Goal: Use online tool/utility

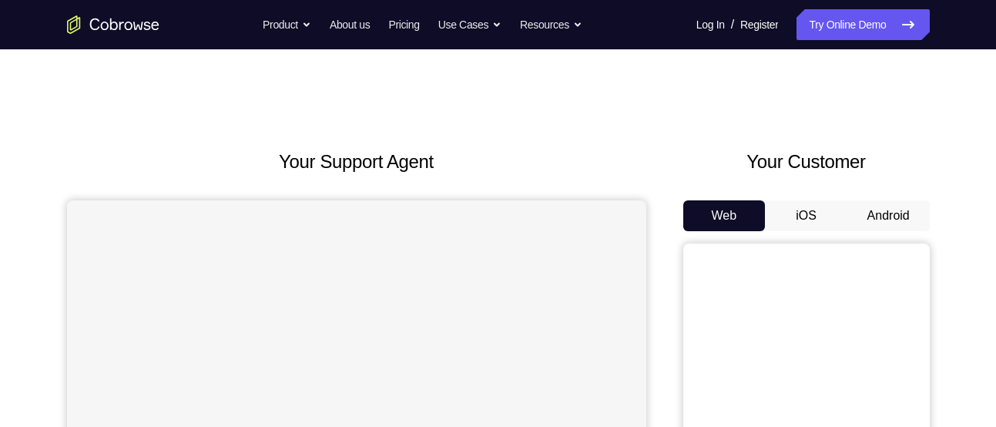
click at [901, 209] on button "Android" at bounding box center [888, 215] width 82 height 31
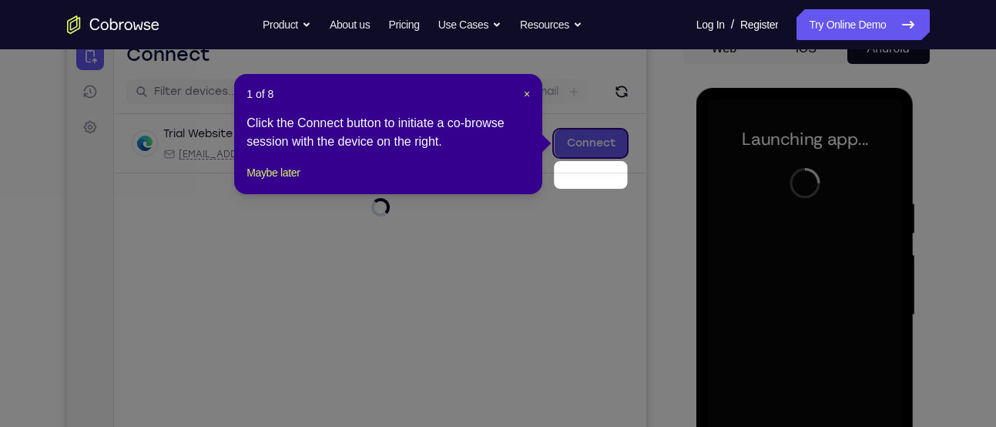
scroll to position [135, 0]
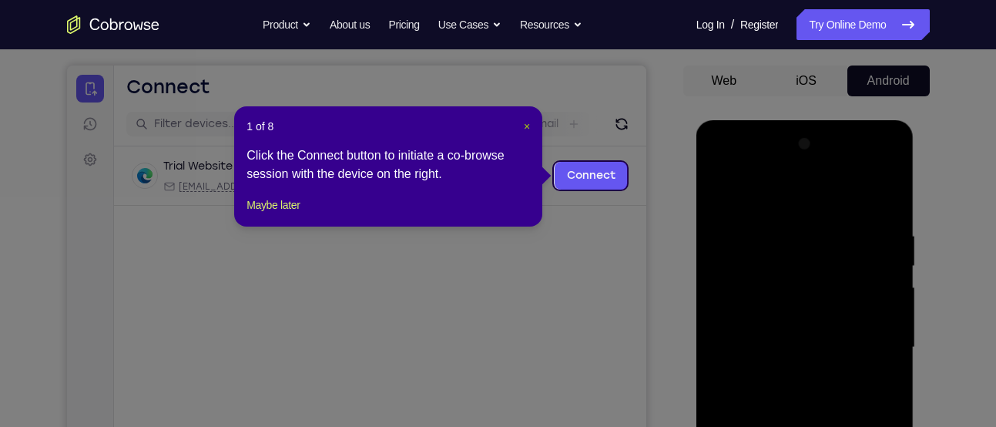
click at [525, 125] on span "×" at bounding box center [527, 126] width 6 height 12
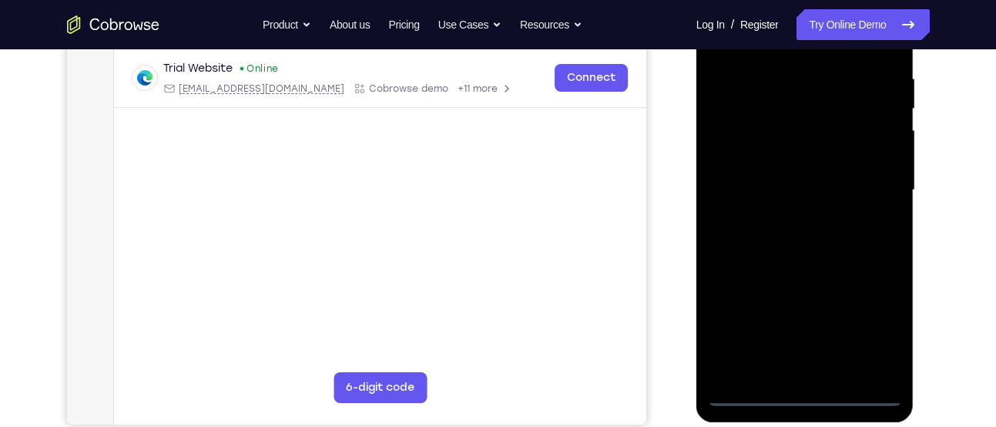
scroll to position [294, 0]
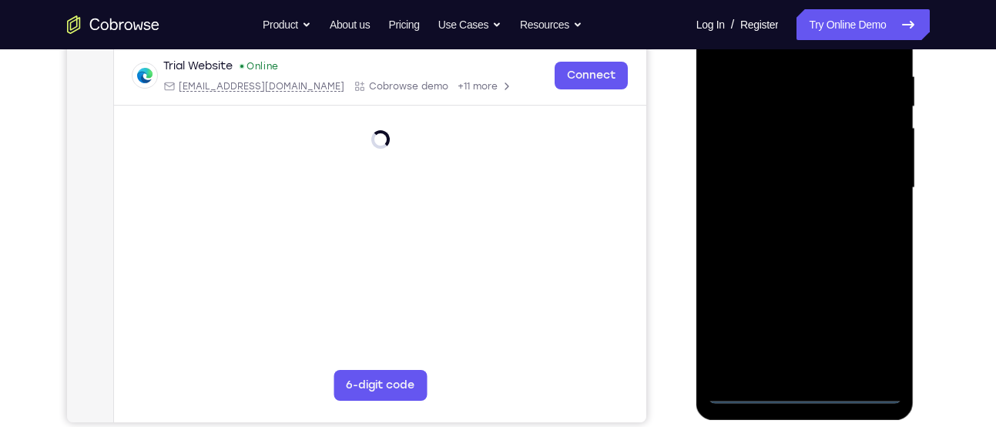
click at [808, 385] on div at bounding box center [805, 187] width 194 height 431
click at [807, 390] on div at bounding box center [805, 187] width 194 height 431
click at [884, 324] on div at bounding box center [805, 187] width 194 height 431
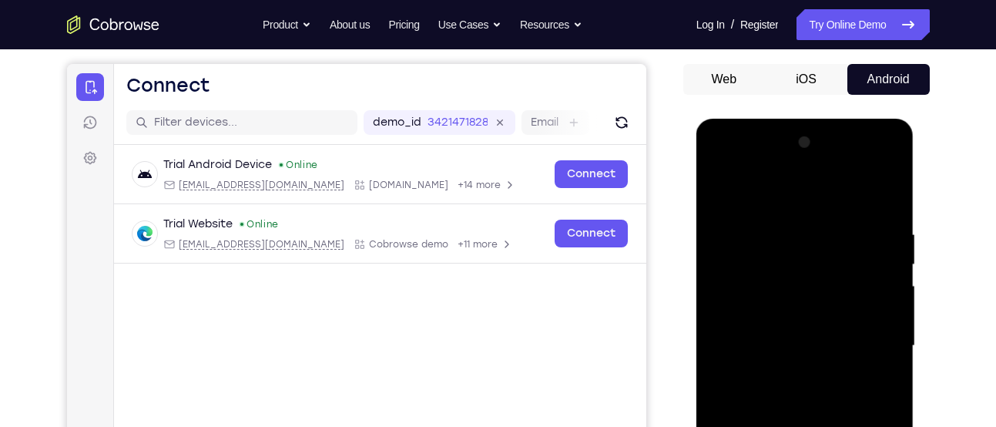
scroll to position [136, 0]
click at [753, 164] on div at bounding box center [805, 346] width 194 height 431
click at [873, 339] on div at bounding box center [805, 346] width 194 height 431
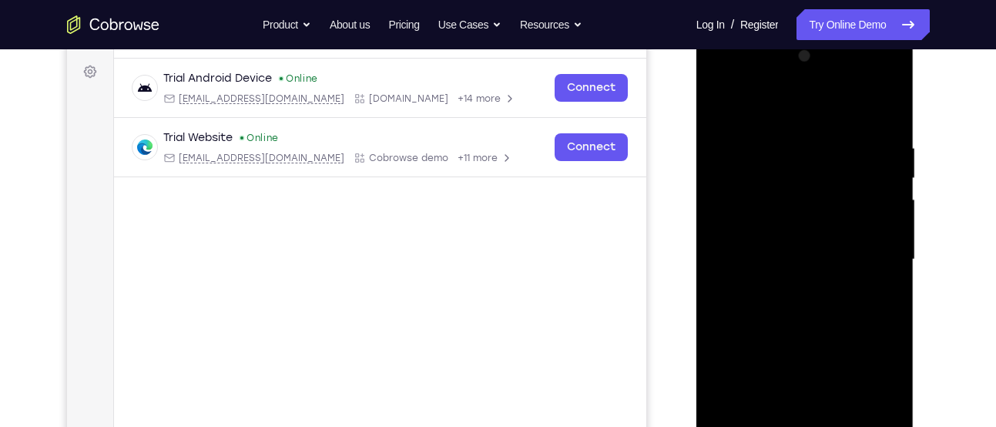
scroll to position [222, 0]
click at [786, 287] on div at bounding box center [805, 260] width 194 height 431
click at [790, 238] on div at bounding box center [805, 260] width 194 height 431
click at [790, 226] on div at bounding box center [805, 260] width 194 height 431
click at [801, 259] on div at bounding box center [805, 260] width 194 height 431
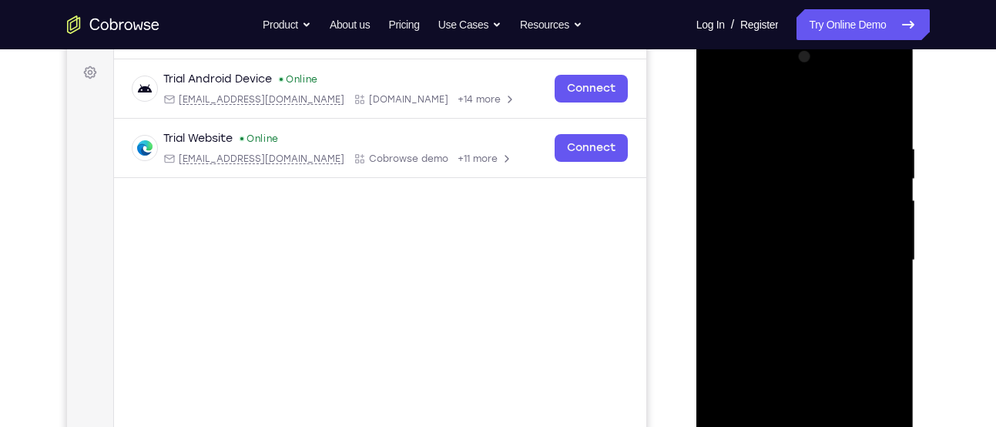
click at [800, 313] on div at bounding box center [805, 260] width 194 height 431
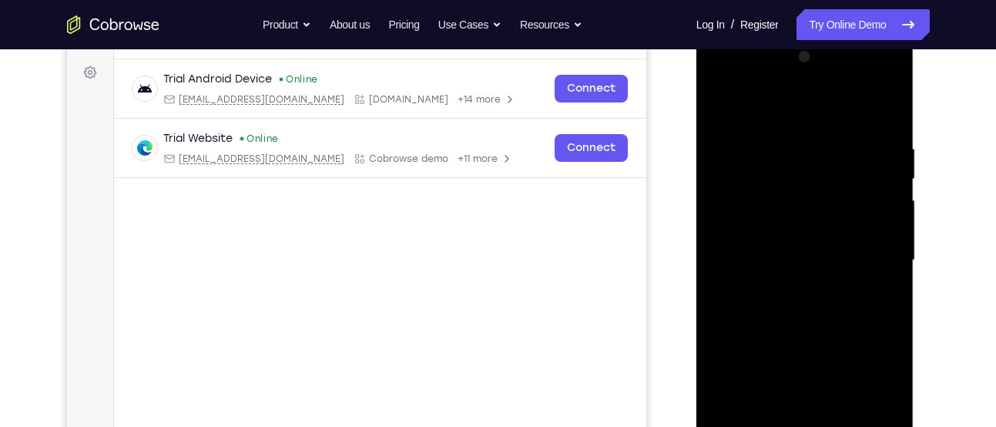
click at [800, 313] on div at bounding box center [805, 260] width 194 height 431
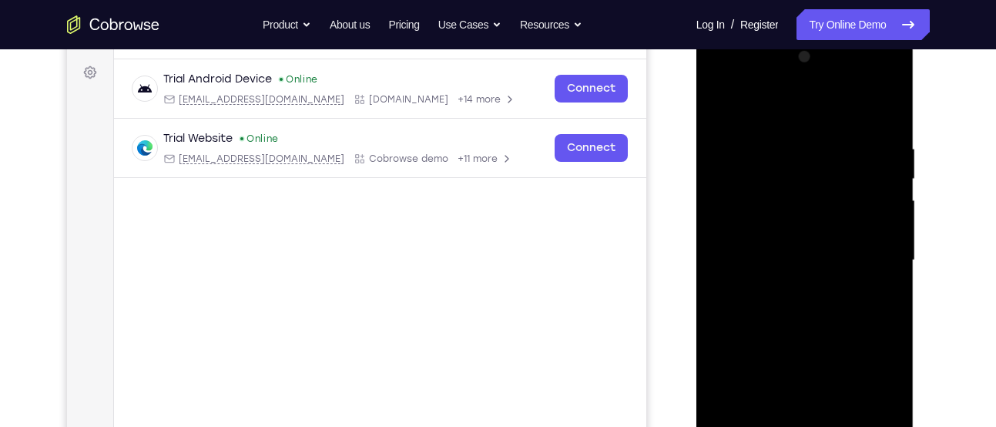
click at [800, 313] on div at bounding box center [805, 260] width 194 height 431
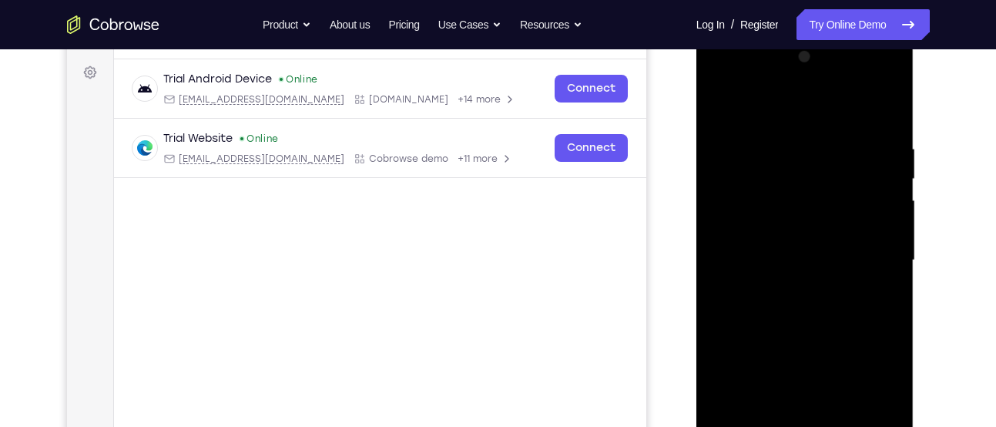
click at [800, 313] on div at bounding box center [805, 260] width 194 height 431
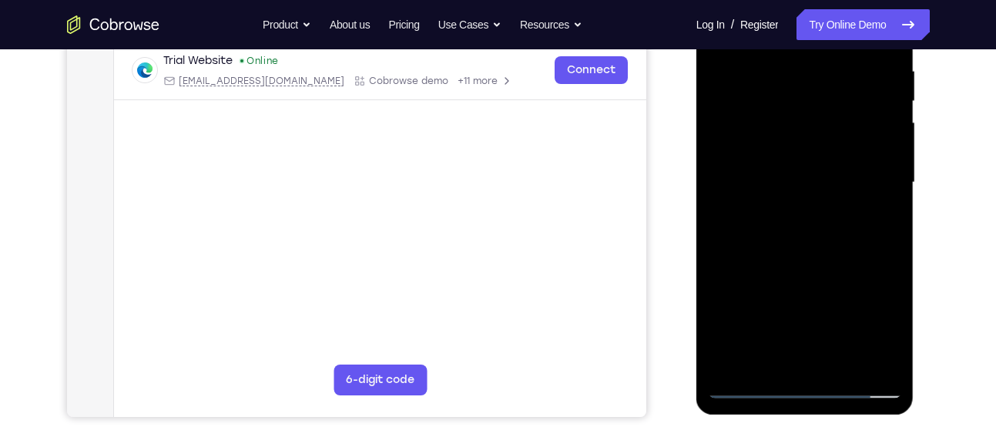
scroll to position [300, 0]
click at [804, 251] on div at bounding box center [805, 181] width 194 height 431
click at [844, 363] on div at bounding box center [805, 181] width 194 height 431
click at [791, 266] on div at bounding box center [805, 181] width 194 height 431
click at [750, 385] on div at bounding box center [805, 181] width 194 height 431
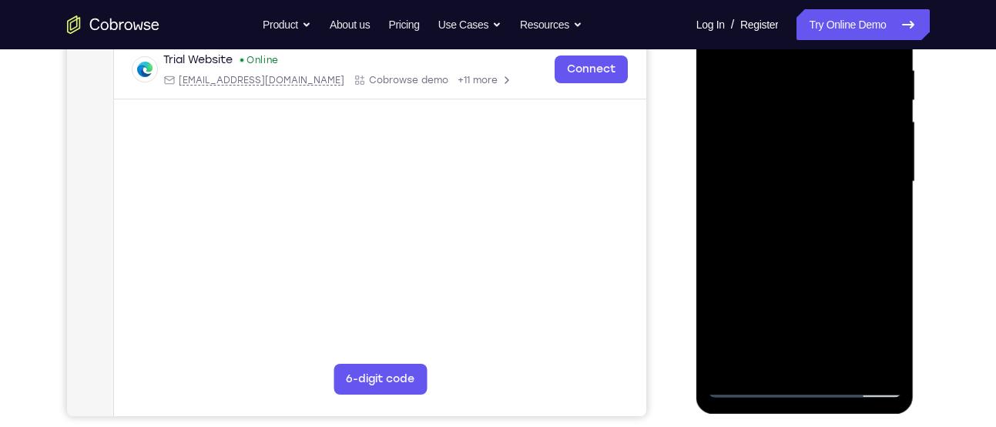
click at [769, 361] on div at bounding box center [805, 181] width 194 height 431
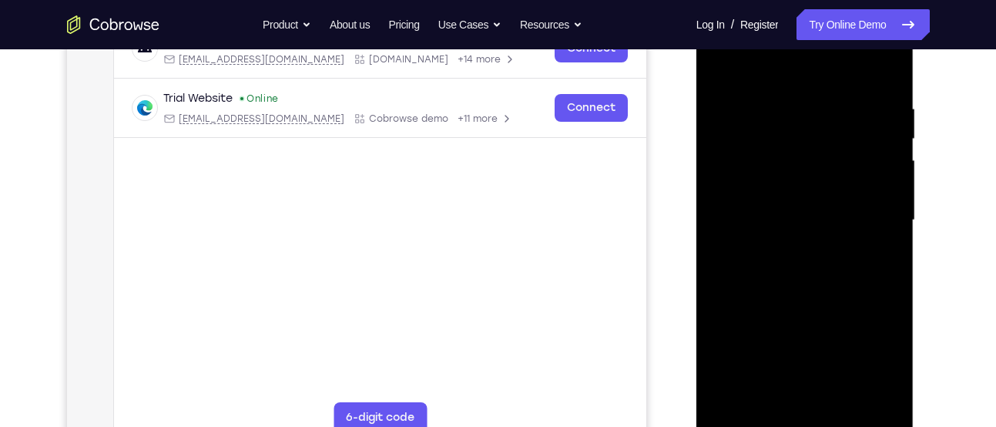
scroll to position [261, 0]
click at [760, 65] on div at bounding box center [805, 220] width 194 height 431
click at [726, 92] on div at bounding box center [805, 220] width 194 height 431
click at [793, 397] on div at bounding box center [805, 220] width 194 height 431
click at [767, 396] on div at bounding box center [805, 220] width 194 height 431
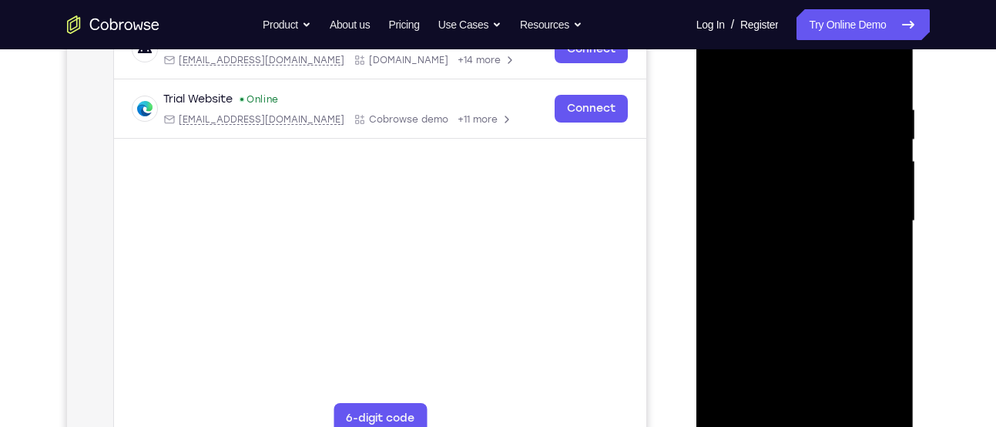
drag, startPoint x: 826, startPoint y: 355, endPoint x: 830, endPoint y: 300, distance: 54.8
click at [830, 300] on div at bounding box center [805, 220] width 194 height 431
click at [828, 342] on div at bounding box center [805, 220] width 194 height 431
click at [723, 361] on div at bounding box center [805, 220] width 194 height 431
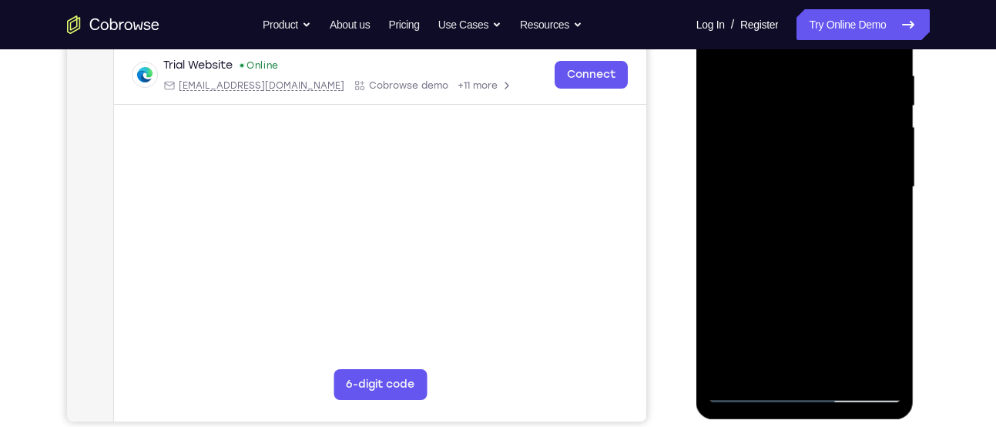
scroll to position [298, 0]
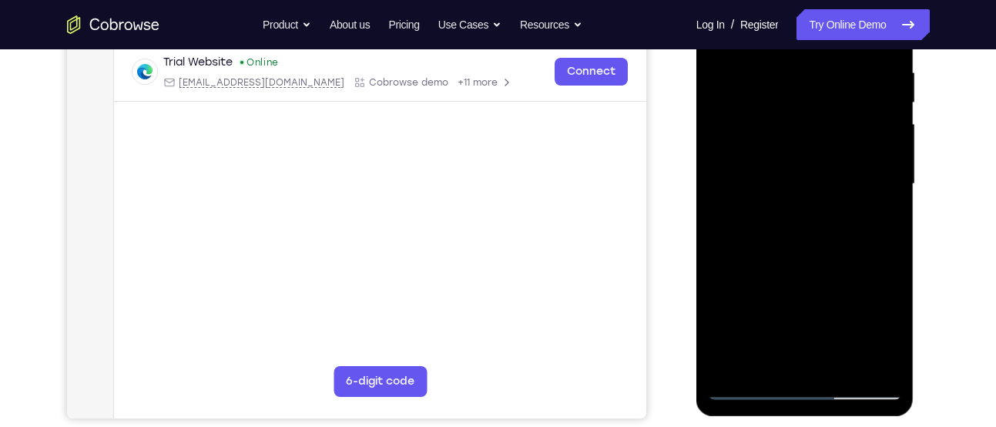
click at [750, 386] on div at bounding box center [805, 183] width 194 height 431
click at [880, 358] on div at bounding box center [805, 183] width 194 height 431
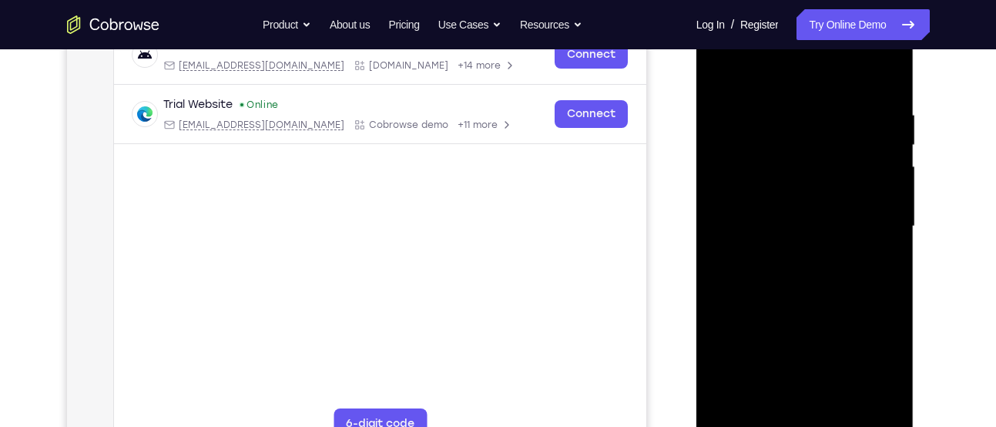
scroll to position [254, 0]
click at [728, 99] on div at bounding box center [805, 227] width 194 height 431
click at [884, 81] on div at bounding box center [805, 227] width 194 height 431
click at [882, 73] on div at bounding box center [805, 227] width 194 height 431
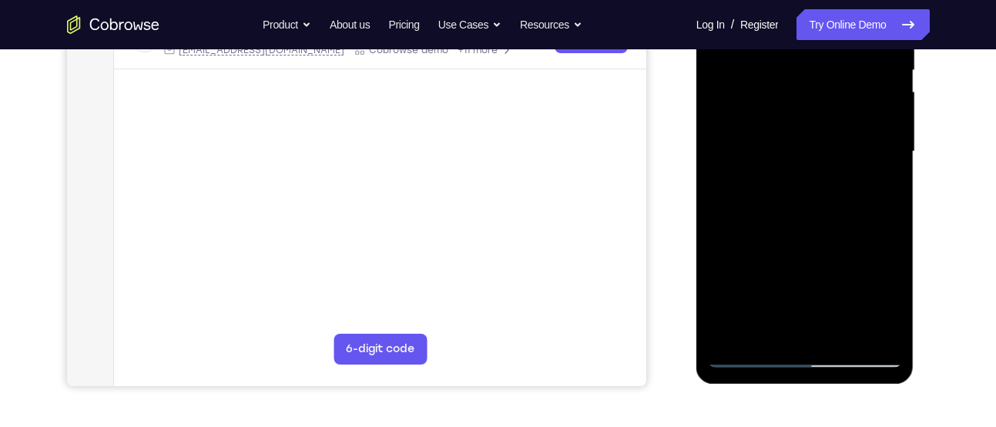
scroll to position [331, 0]
click at [733, 331] on div at bounding box center [805, 150] width 194 height 431
click at [888, 223] on div at bounding box center [805, 150] width 194 height 431
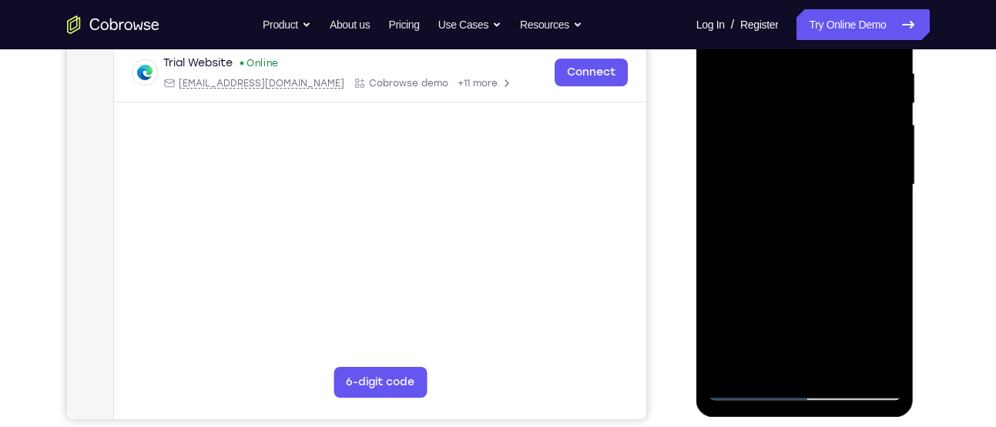
scroll to position [296, 0]
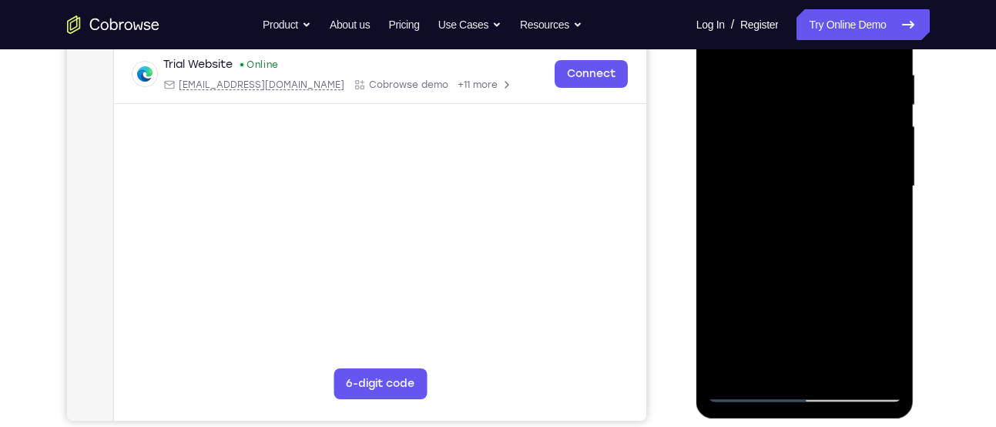
drag, startPoint x: 830, startPoint y: 234, endPoint x: 829, endPoint y: 248, distance: 13.9
click at [829, 248] on div at bounding box center [805, 186] width 194 height 431
click at [784, 77] on div at bounding box center [805, 186] width 194 height 431
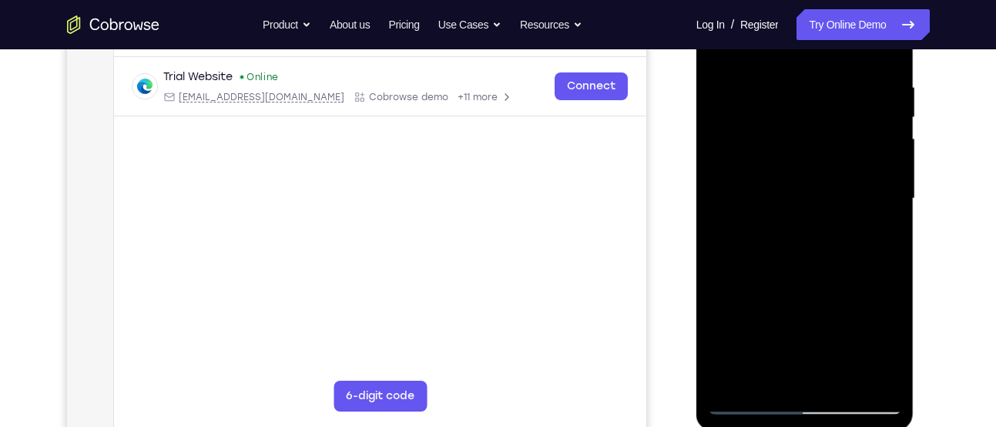
scroll to position [264, 0]
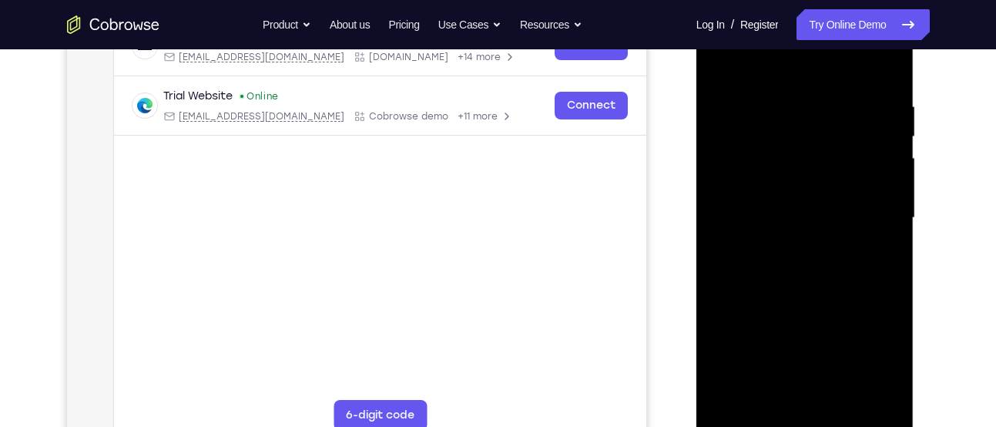
click at [886, 183] on div at bounding box center [805, 217] width 194 height 431
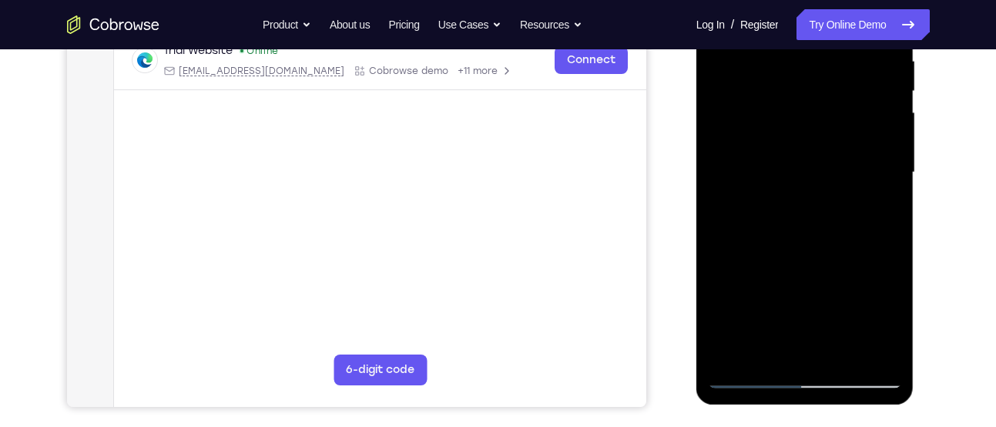
scroll to position [311, 0]
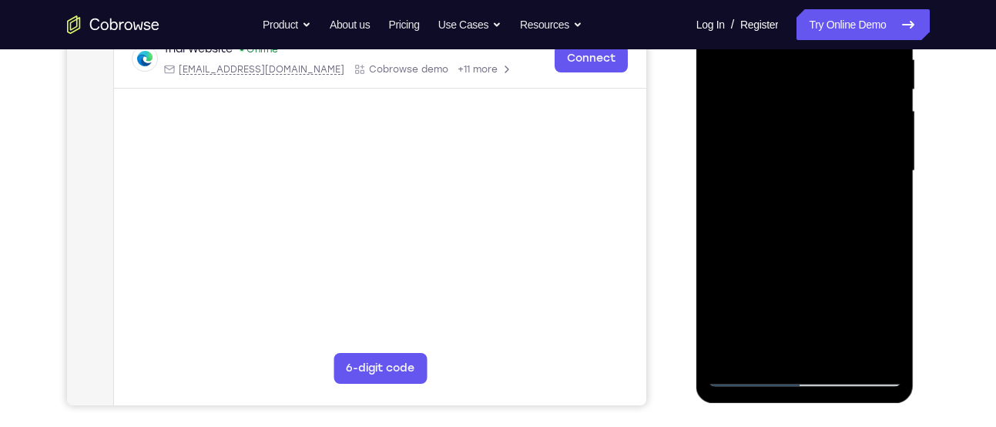
click at [886, 183] on div at bounding box center [805, 170] width 194 height 431
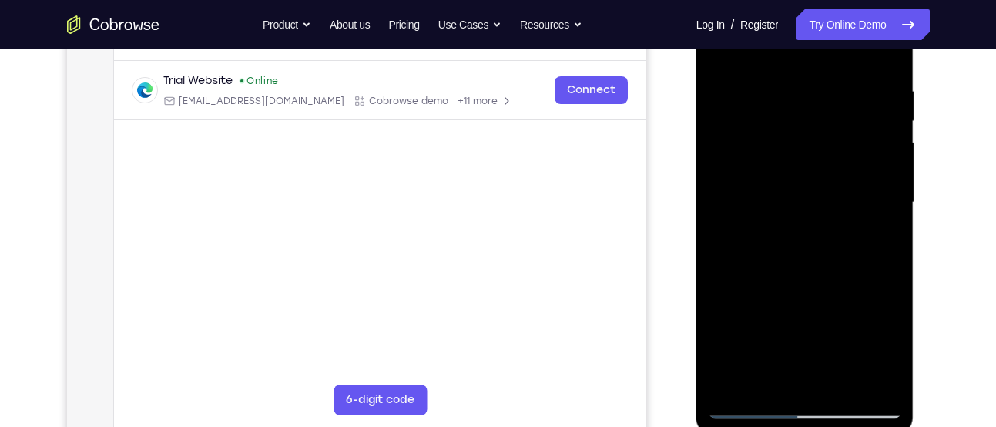
scroll to position [286, 0]
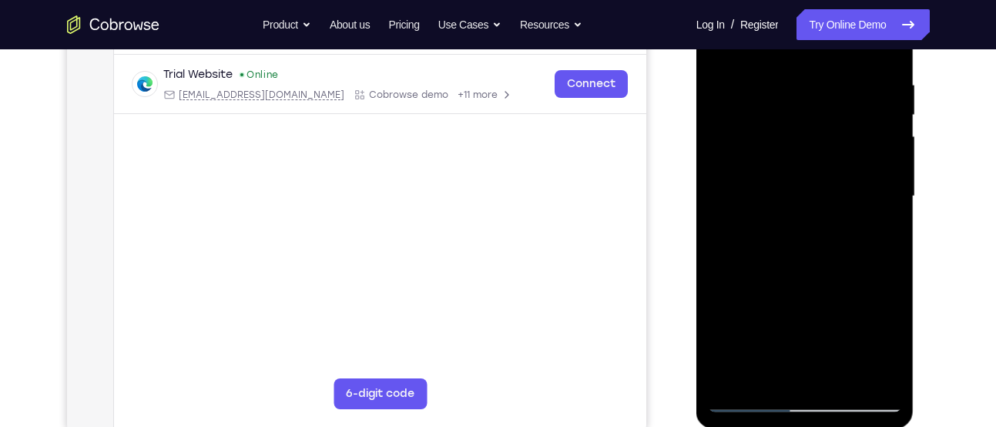
click at [887, 183] on div at bounding box center [805, 196] width 194 height 431
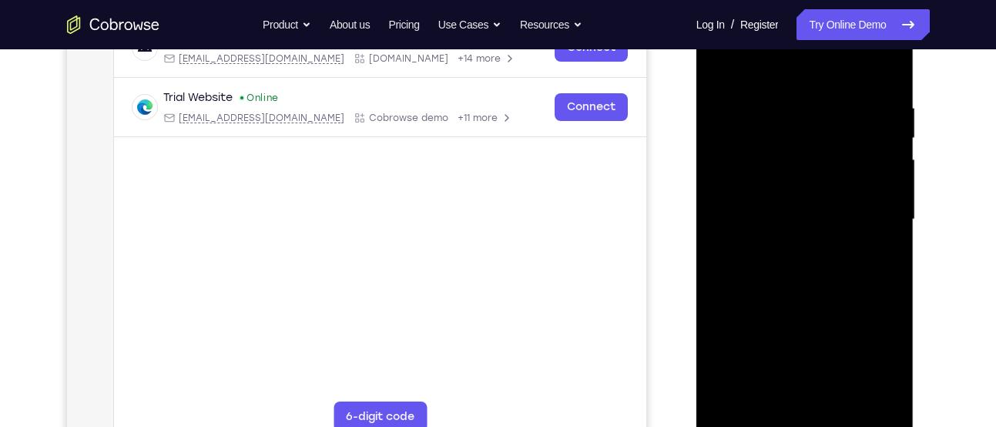
scroll to position [260, 0]
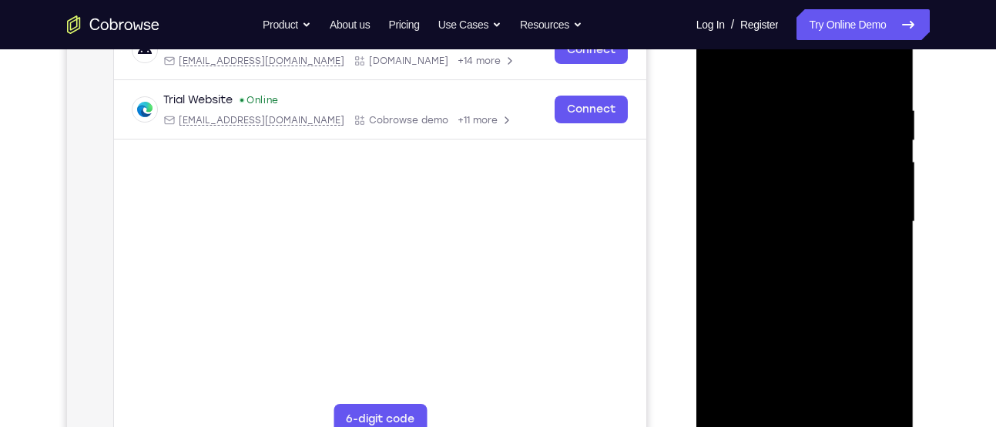
click at [887, 183] on div at bounding box center [805, 221] width 194 height 431
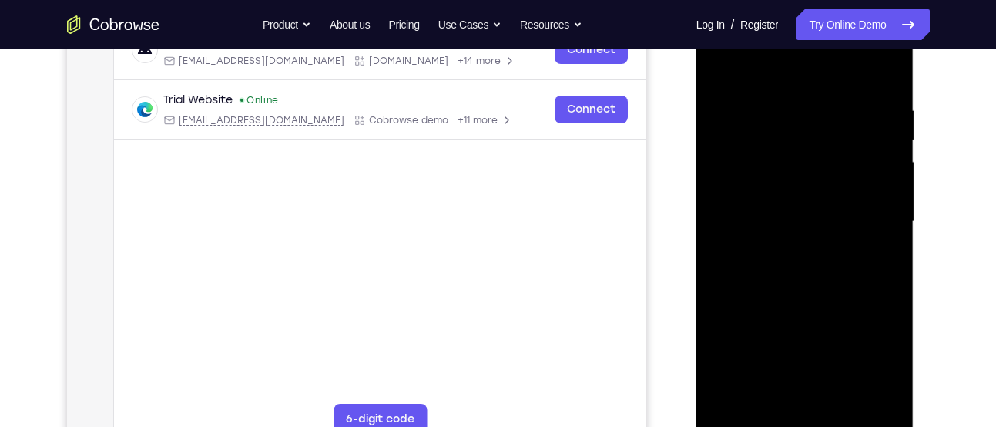
click at [887, 183] on div at bounding box center [805, 221] width 194 height 431
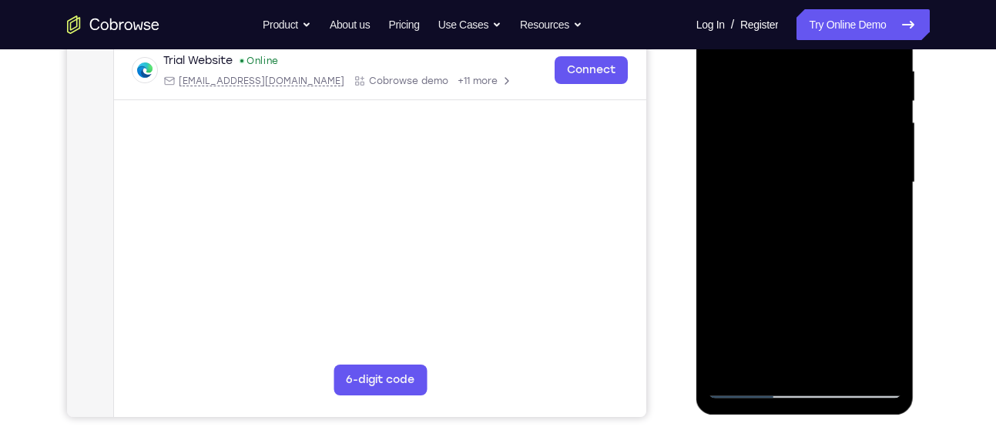
scroll to position [300, 0]
click at [887, 183] on div at bounding box center [805, 181] width 194 height 431
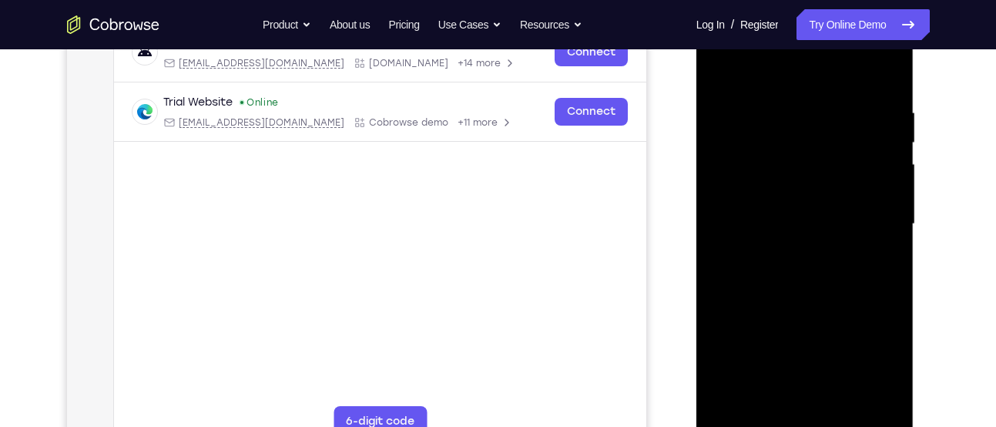
scroll to position [255, 0]
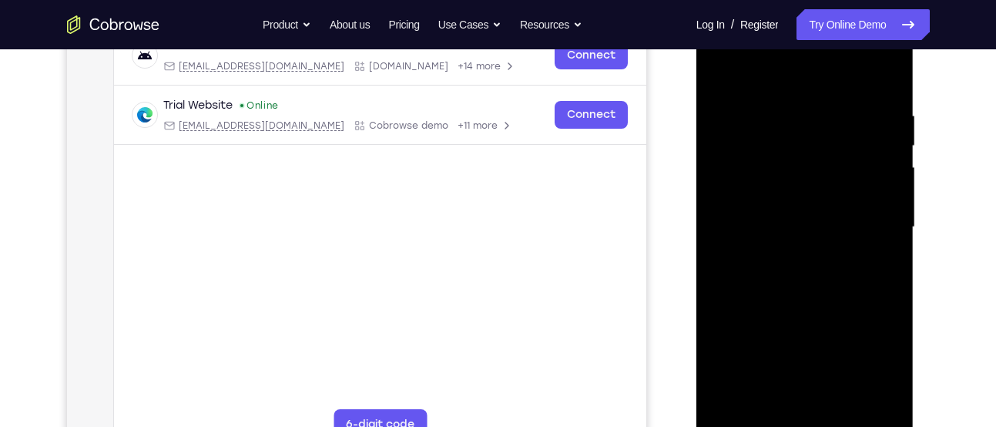
click at [887, 183] on div at bounding box center [805, 227] width 194 height 431
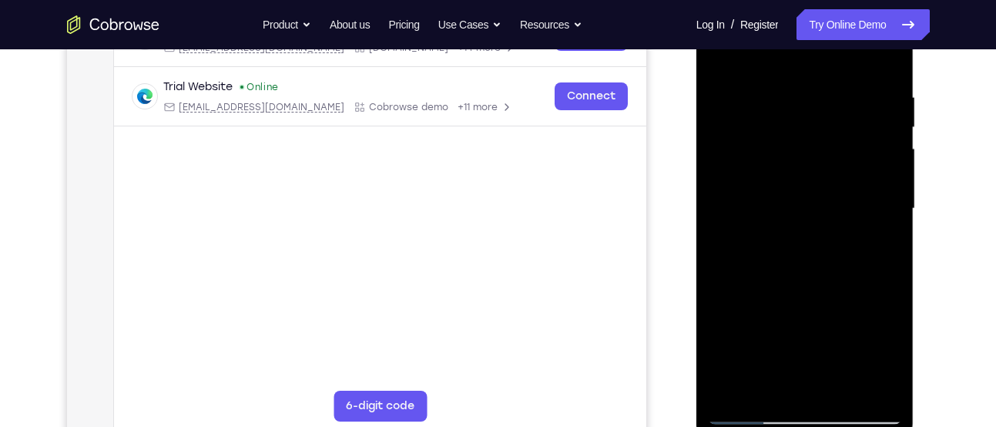
scroll to position [274, 0]
click at [887, 183] on div at bounding box center [805, 207] width 194 height 431
click at [884, 61] on div at bounding box center [805, 207] width 194 height 431
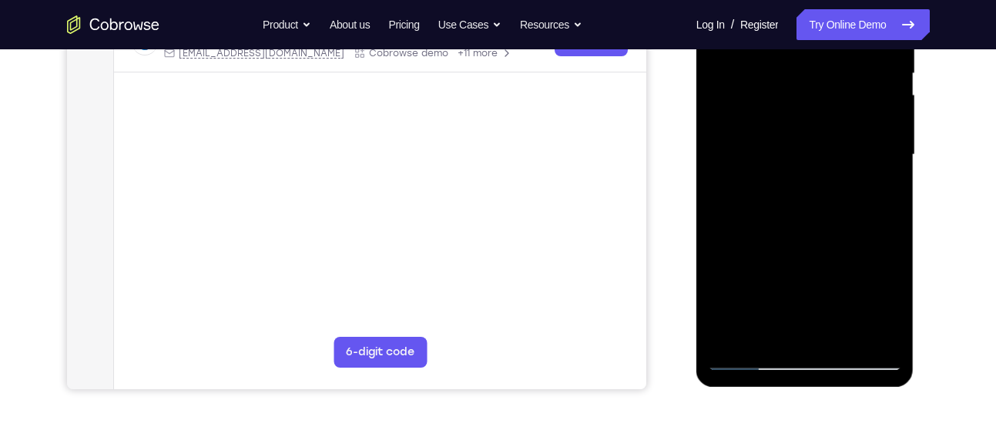
scroll to position [355, 0]
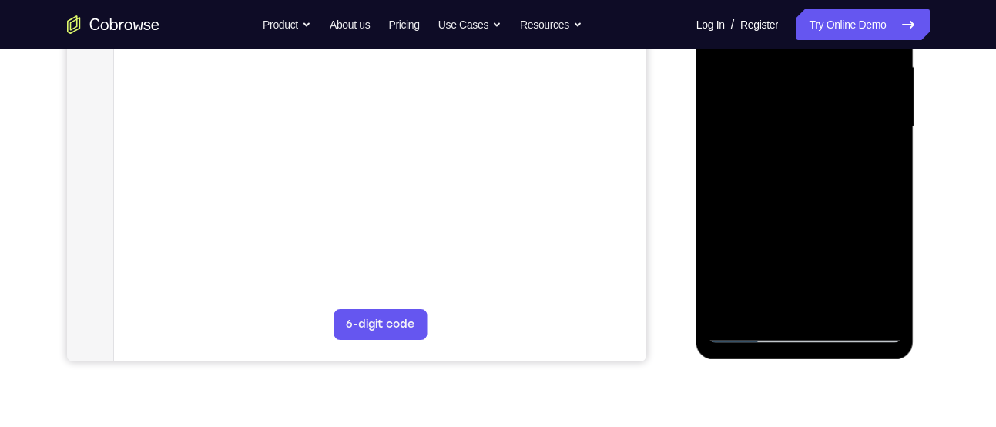
click at [844, 307] on div at bounding box center [805, 126] width 194 height 431
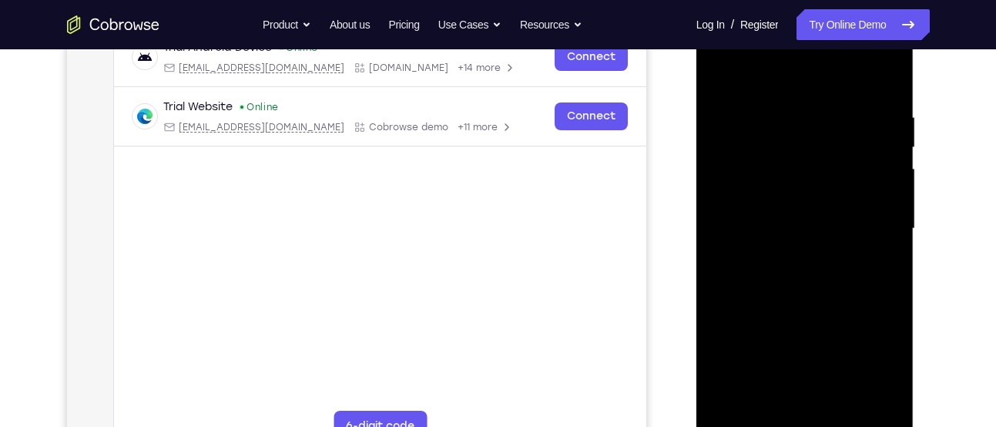
scroll to position [247, 0]
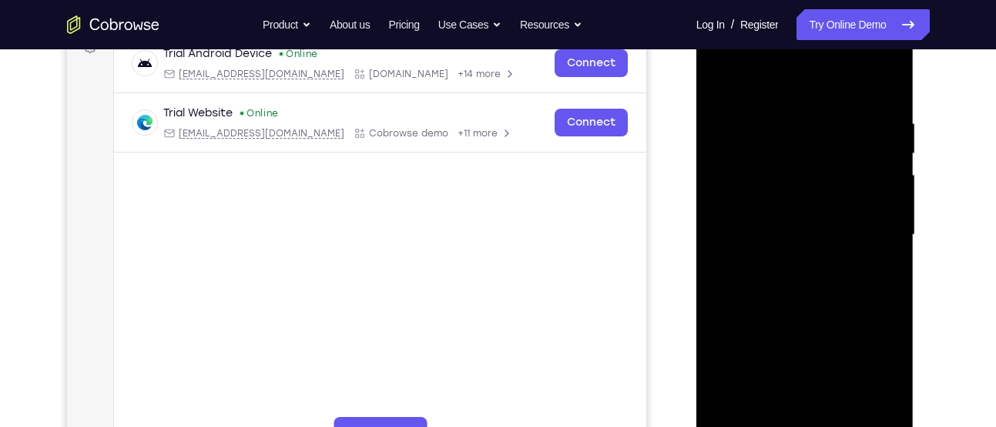
click at [722, 82] on div at bounding box center [805, 234] width 194 height 431
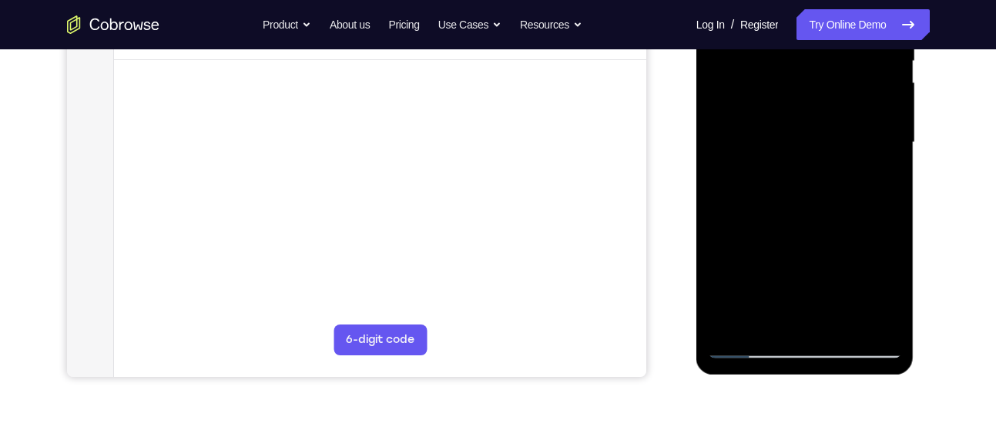
scroll to position [337, 0]
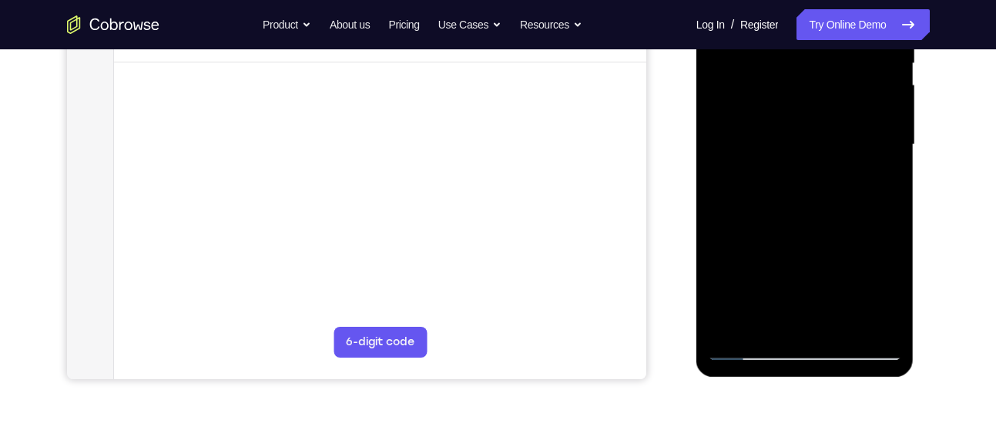
click at [890, 149] on div at bounding box center [805, 144] width 194 height 431
click at [891, 153] on div at bounding box center [805, 144] width 194 height 431
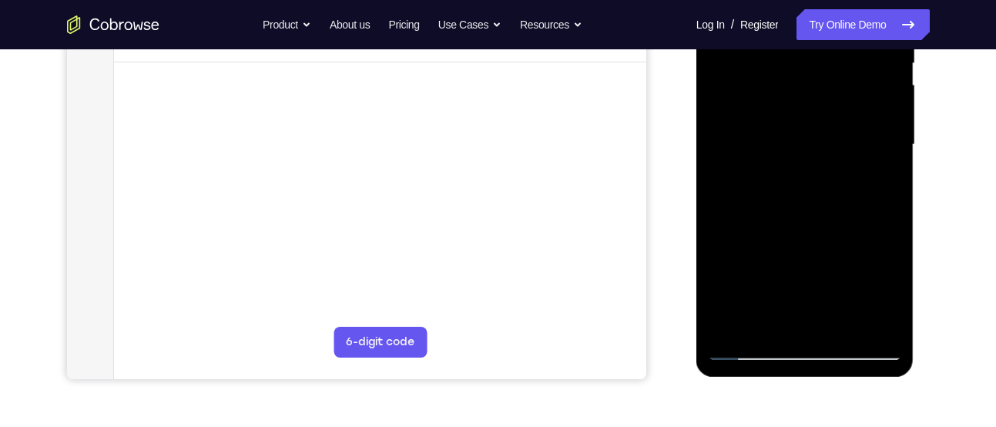
click at [891, 153] on div at bounding box center [805, 144] width 194 height 431
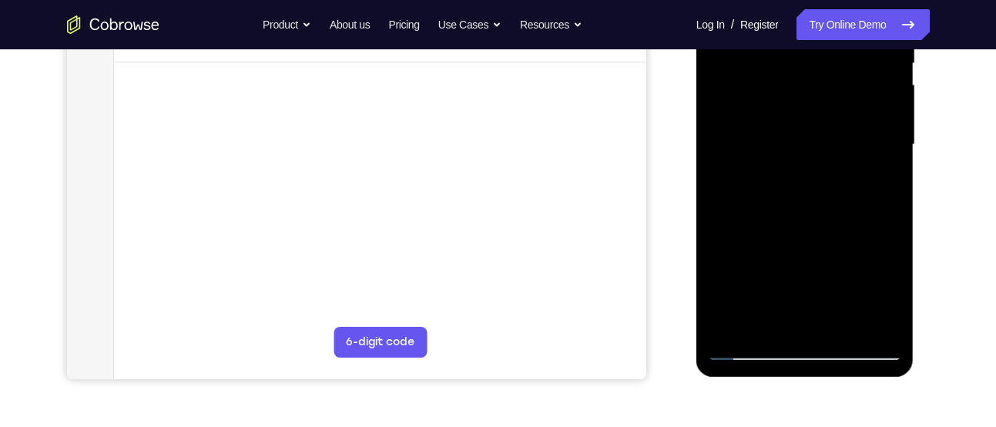
click at [891, 153] on div at bounding box center [805, 144] width 194 height 431
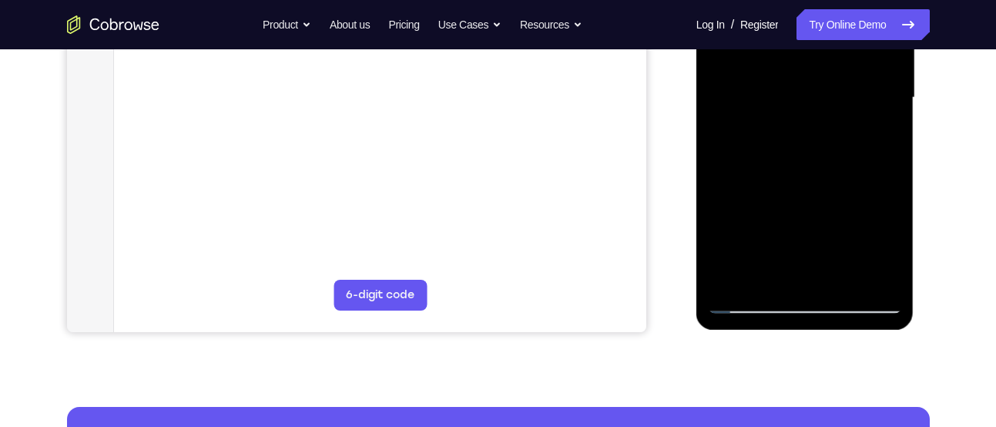
drag, startPoint x: 850, startPoint y: 199, endPoint x: 861, endPoint y: 109, distance: 90.0
click at [861, 109] on div at bounding box center [805, 97] width 194 height 431
click at [893, 130] on div at bounding box center [805, 97] width 194 height 431
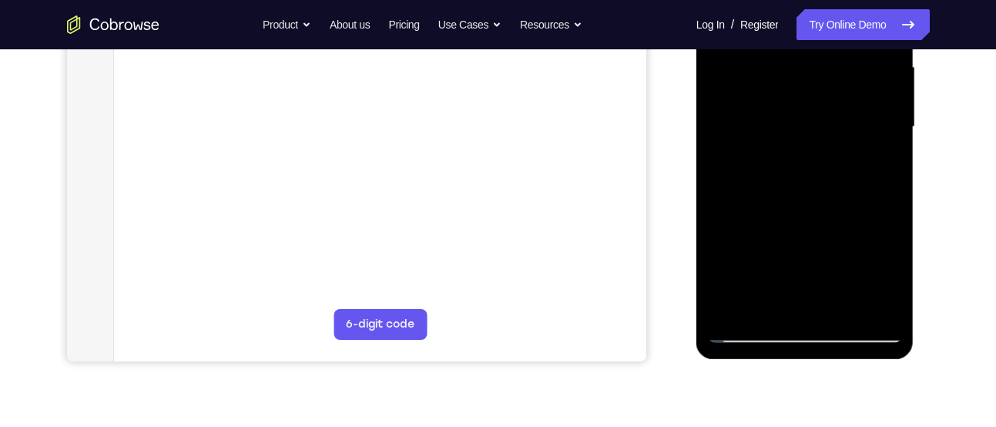
scroll to position [354, 0]
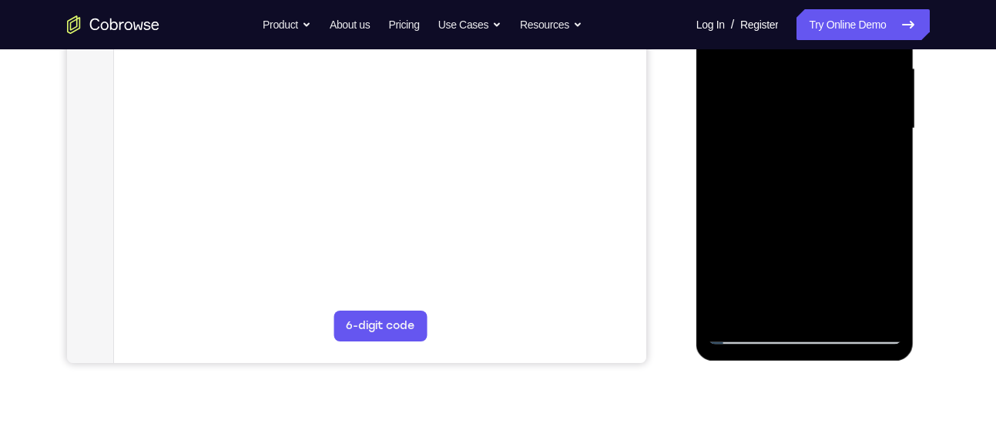
click at [891, 164] on div at bounding box center [805, 128] width 194 height 431
click at [894, 153] on div at bounding box center [805, 128] width 194 height 431
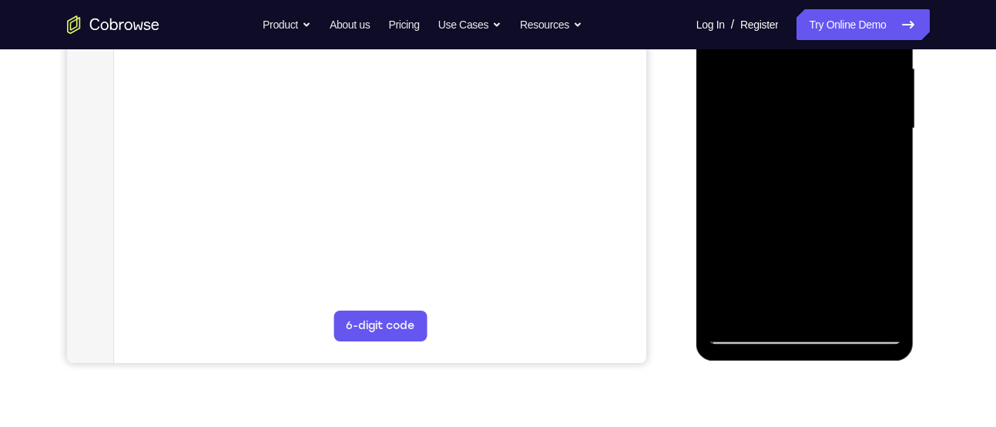
click at [894, 153] on div at bounding box center [805, 128] width 194 height 431
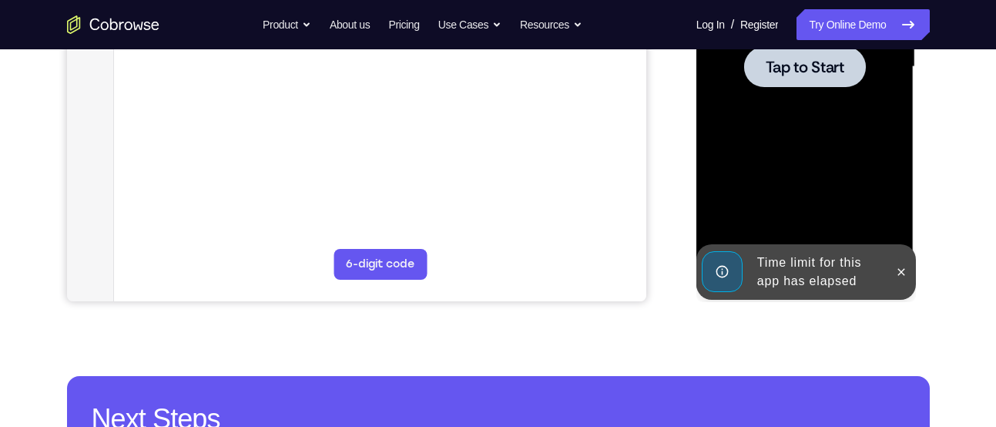
scroll to position [384, 0]
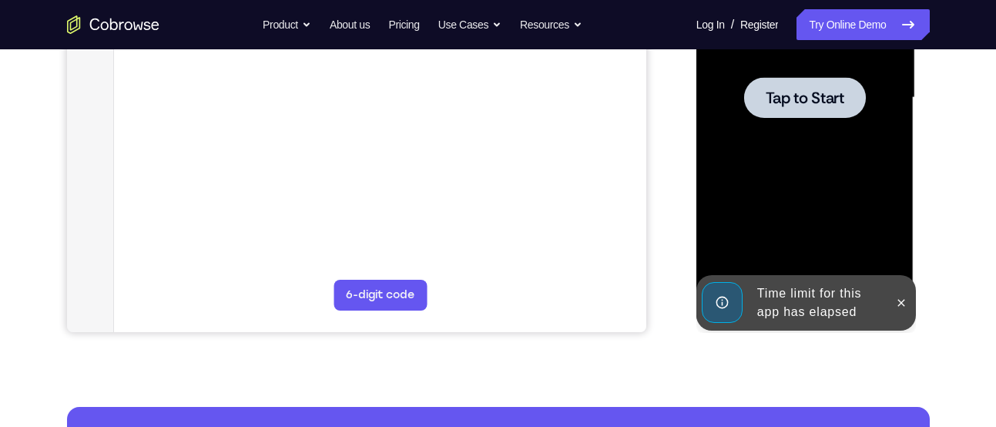
click at [760, 86] on div at bounding box center [805, 97] width 122 height 41
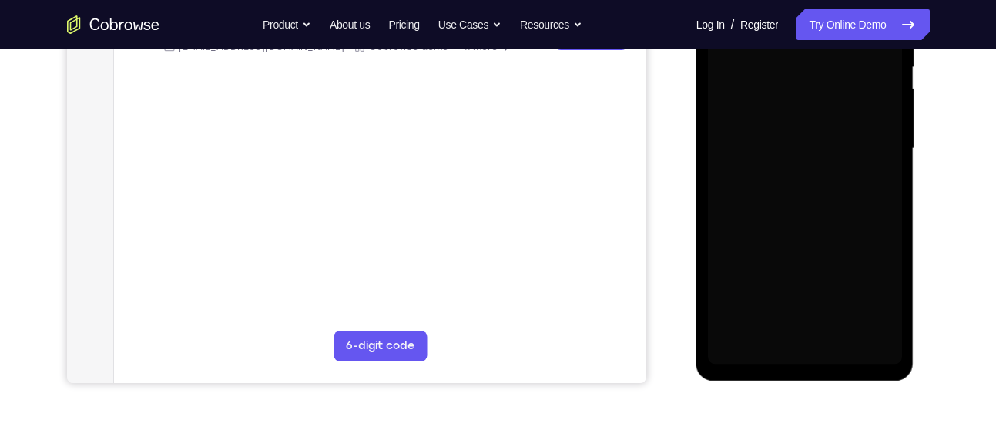
scroll to position [348, 0]
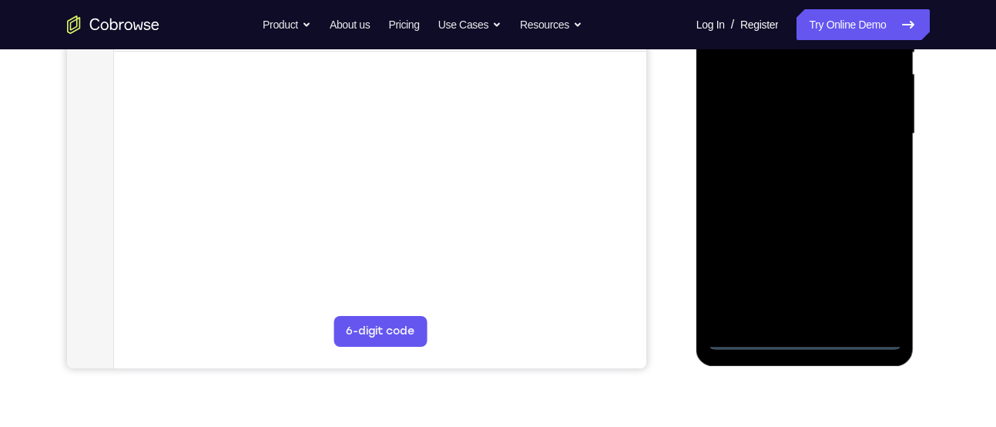
click at [807, 340] on div at bounding box center [805, 133] width 194 height 431
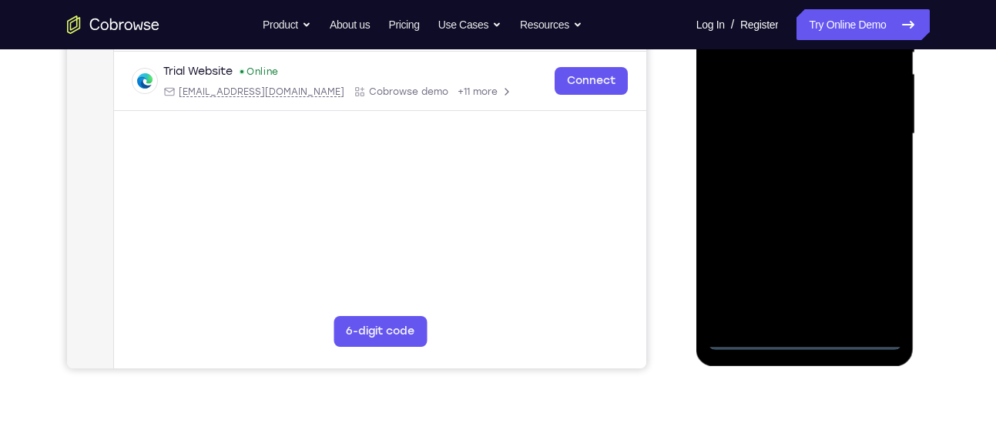
click at [879, 276] on div at bounding box center [805, 133] width 194 height 431
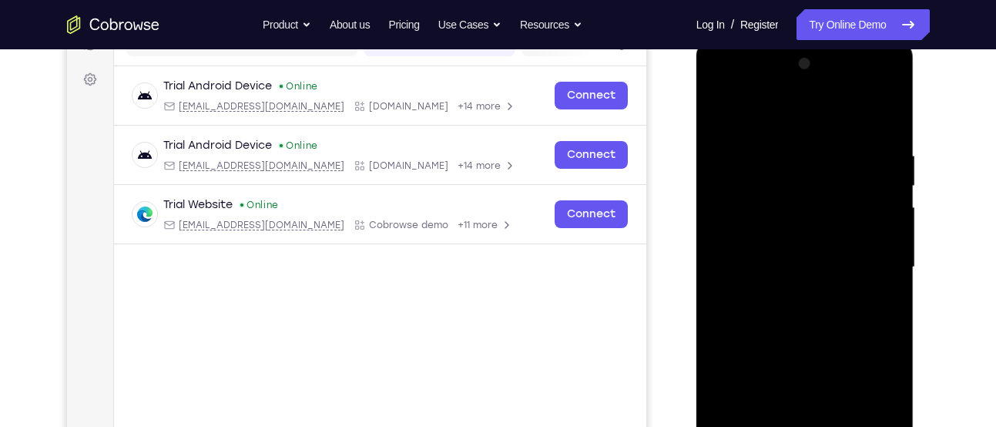
scroll to position [210, 0]
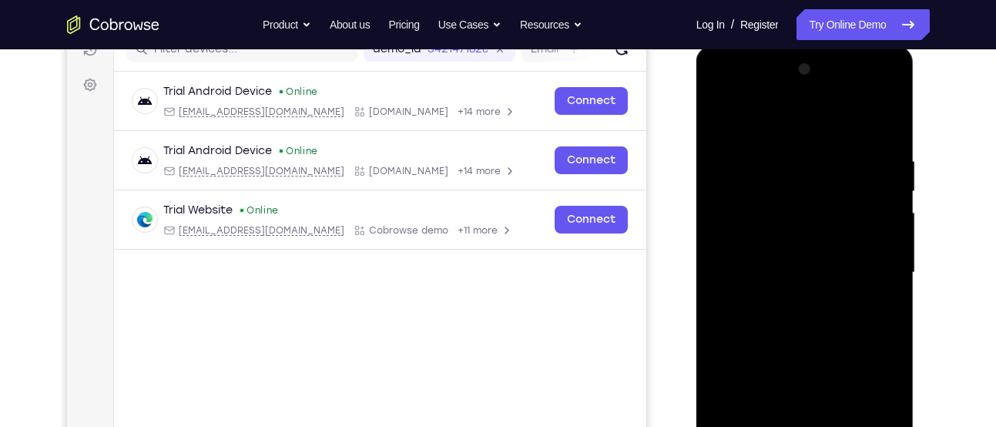
click at [736, 87] on div at bounding box center [805, 272] width 194 height 431
click at [871, 262] on div at bounding box center [805, 272] width 194 height 431
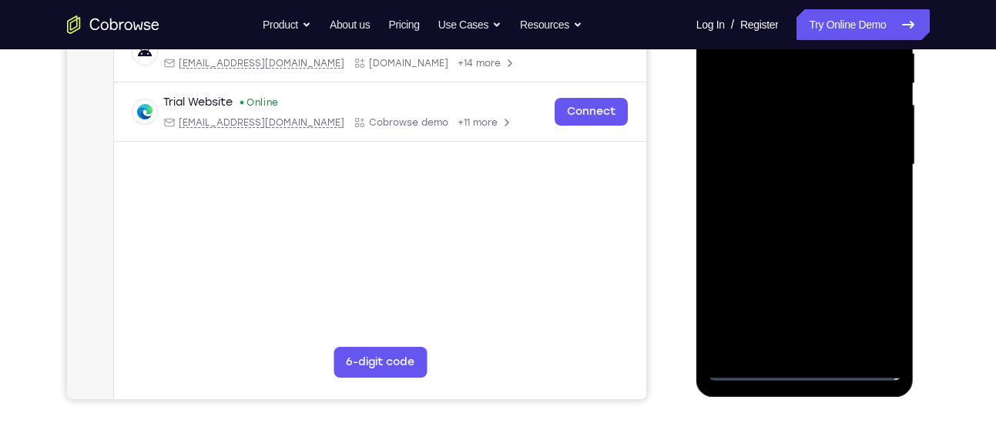
scroll to position [320, 0]
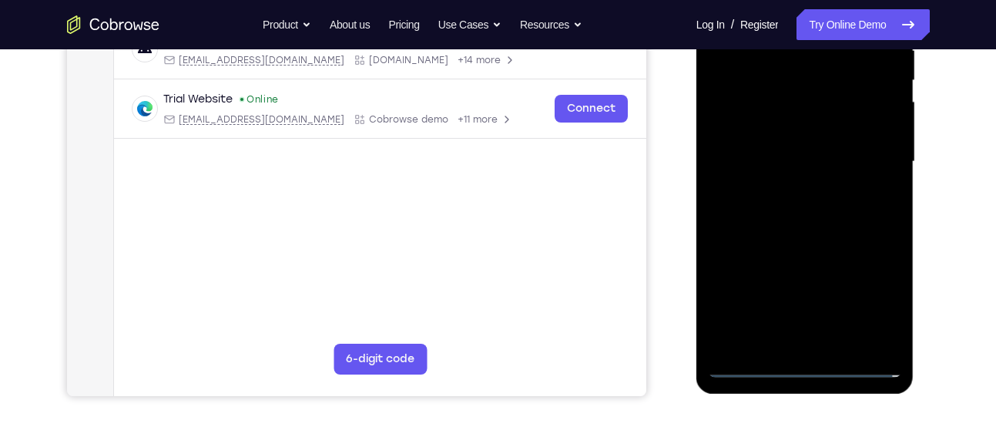
click at [820, 342] on div at bounding box center [805, 161] width 194 height 431
click at [768, 152] on div at bounding box center [805, 161] width 194 height 431
click at [770, 133] on div at bounding box center [805, 161] width 194 height 431
click at [891, 337] on div at bounding box center [805, 161] width 194 height 431
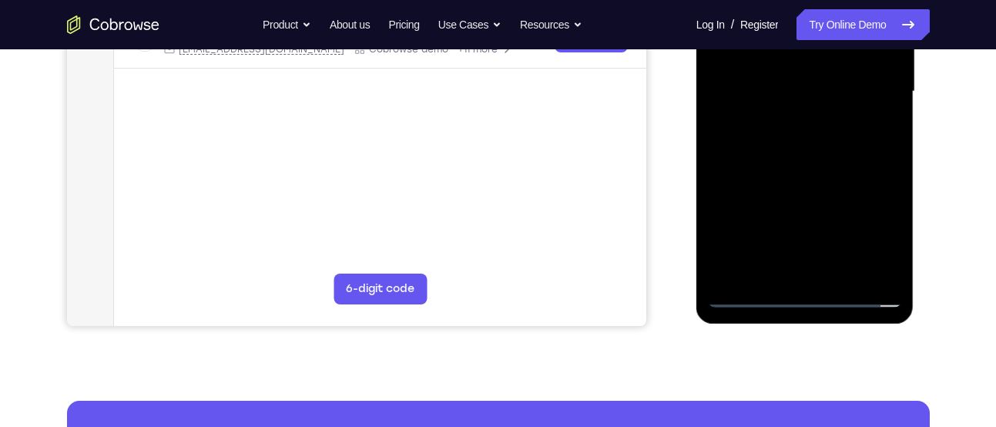
scroll to position [391, 0]
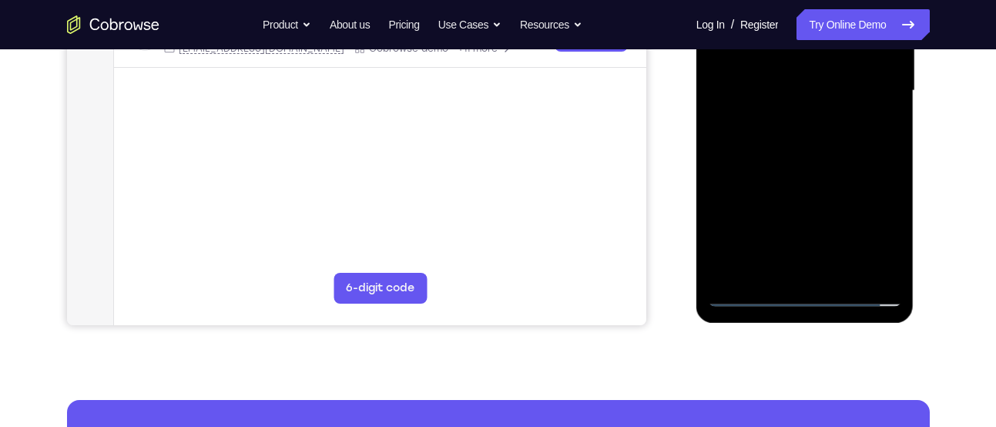
click at [752, 297] on div at bounding box center [805, 90] width 194 height 431
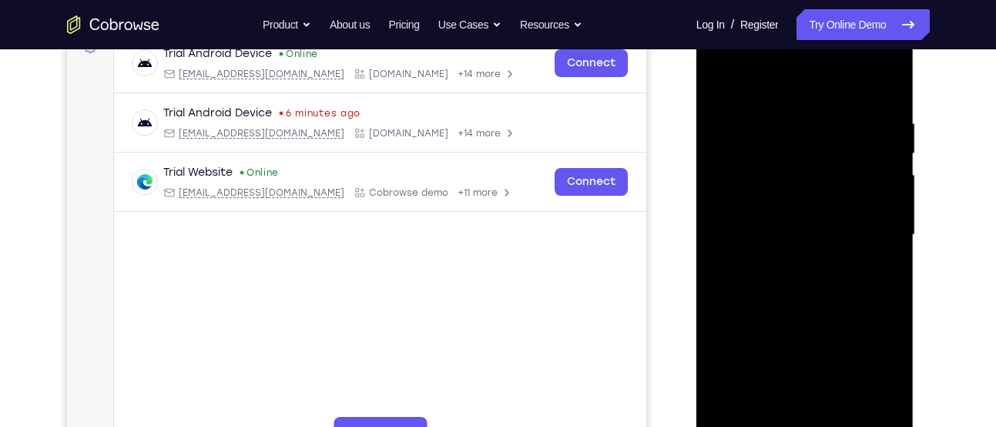
scroll to position [249, 0]
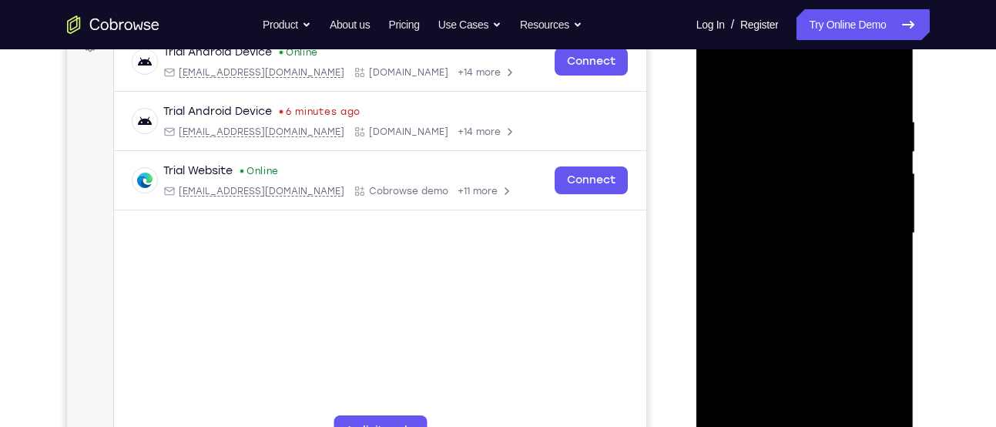
click at [807, 283] on div at bounding box center [805, 233] width 194 height 431
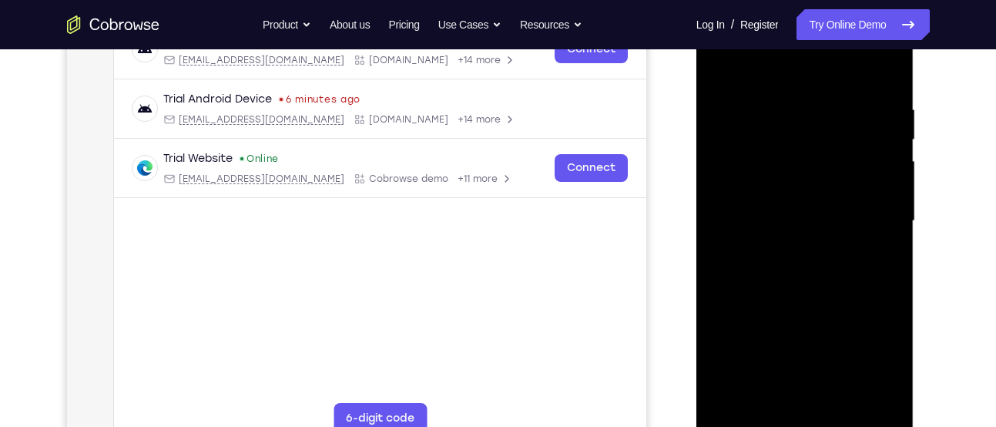
scroll to position [262, 0]
click at [883, 84] on div at bounding box center [805, 220] width 194 height 431
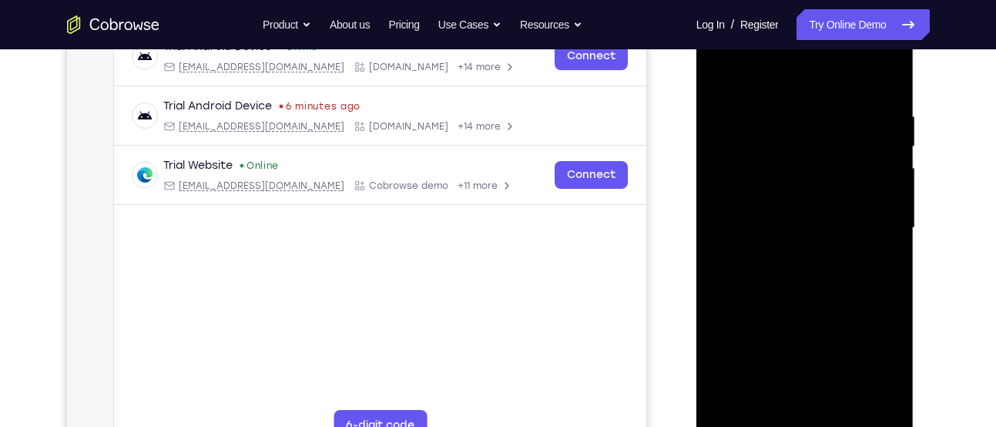
scroll to position [253, 0]
click at [745, 156] on div at bounding box center [805, 229] width 194 height 431
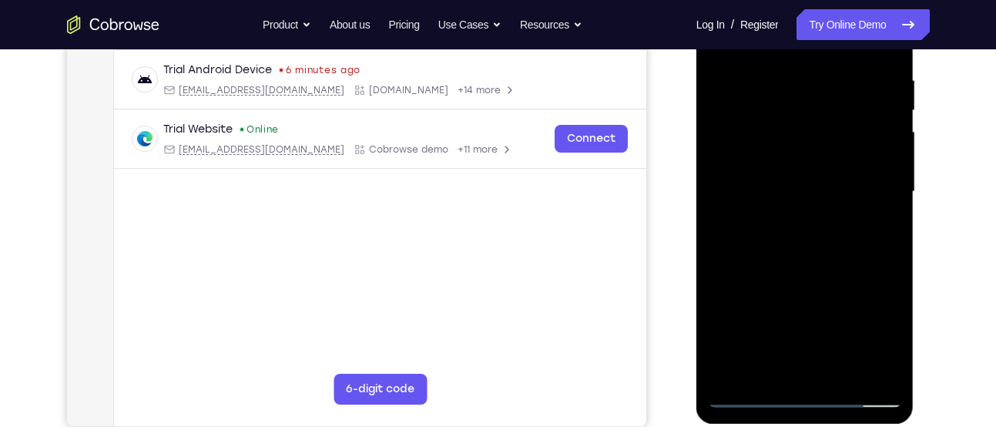
scroll to position [292, 0]
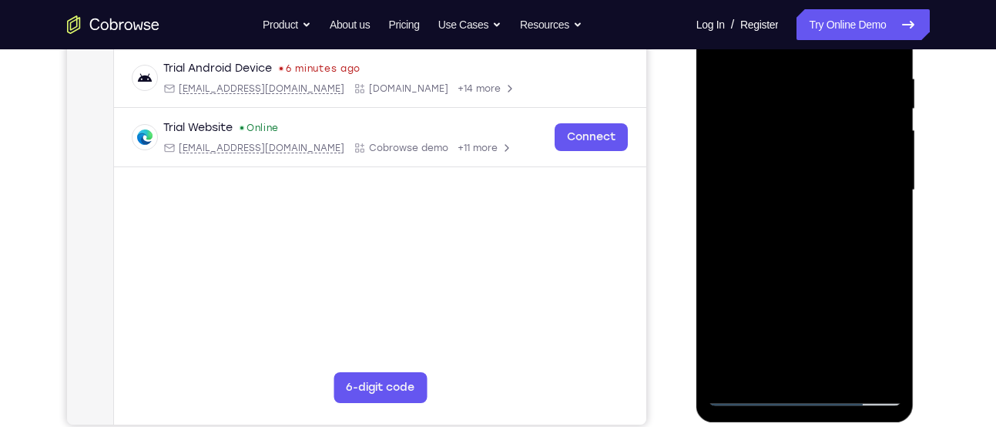
click at [823, 180] on div at bounding box center [805, 190] width 194 height 431
click at [860, 316] on div at bounding box center [805, 190] width 194 height 431
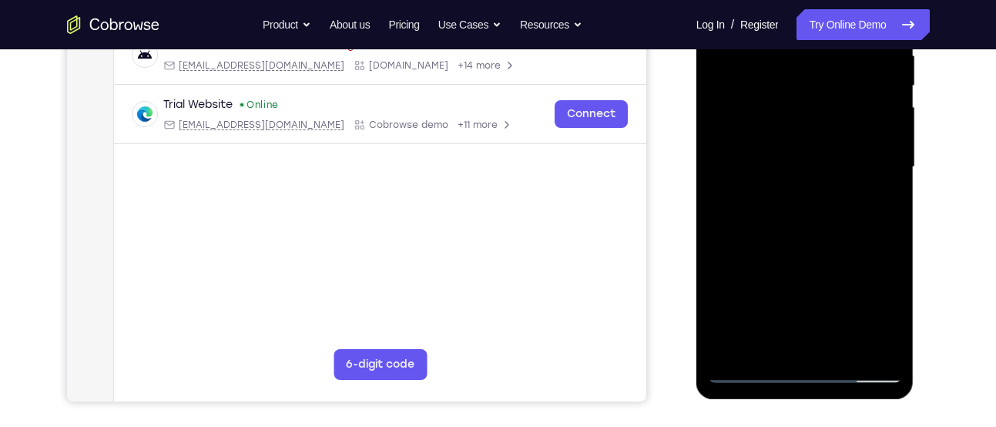
click at [736, 347] on div at bounding box center [805, 166] width 194 height 431
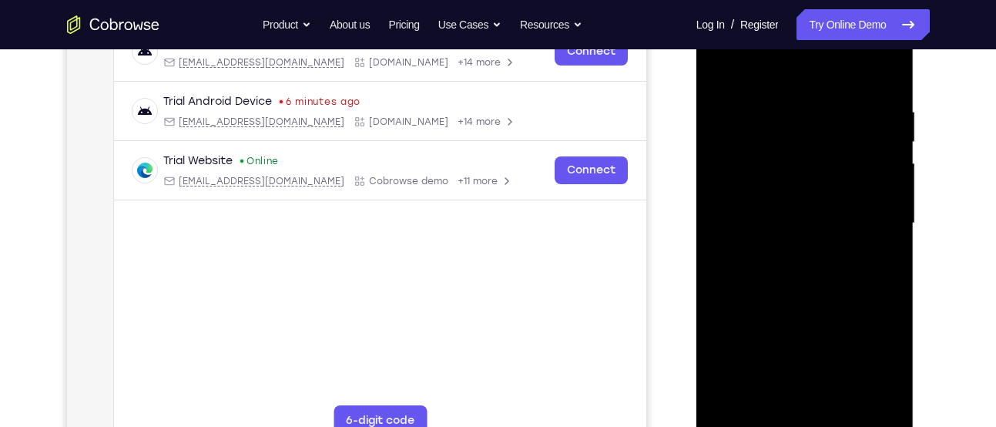
scroll to position [257, 0]
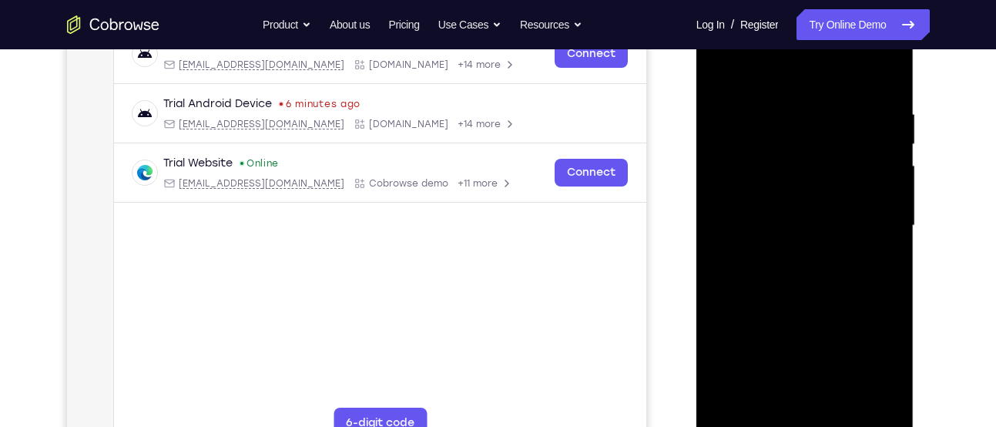
click at [783, 112] on div at bounding box center [805, 225] width 194 height 431
click at [890, 206] on div at bounding box center [805, 225] width 194 height 431
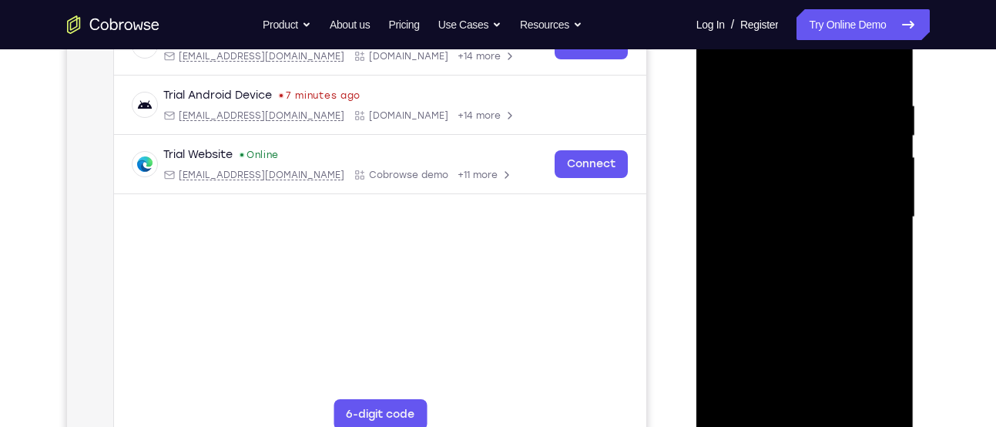
scroll to position [266, 0]
click at [885, 65] on div at bounding box center [805, 216] width 194 height 431
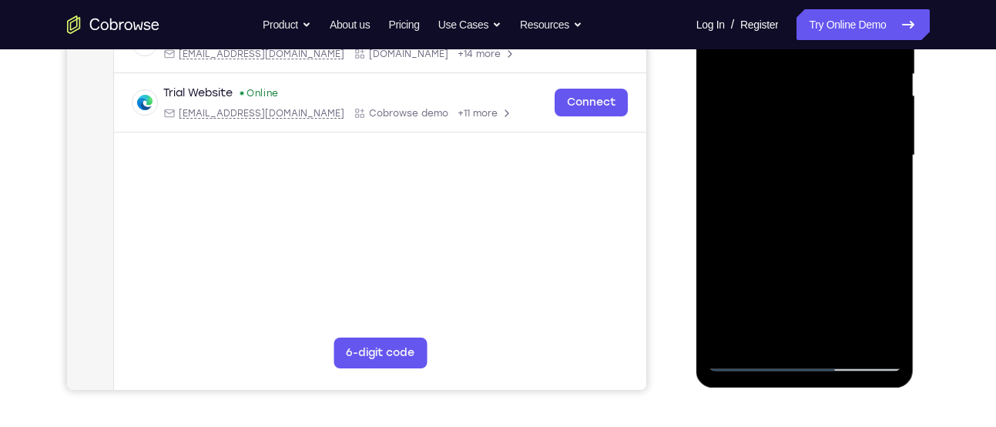
scroll to position [327, 0]
click at [750, 355] on div at bounding box center [805, 154] width 194 height 431
click at [840, 337] on div at bounding box center [805, 154] width 194 height 431
click at [807, 232] on div at bounding box center [805, 154] width 194 height 431
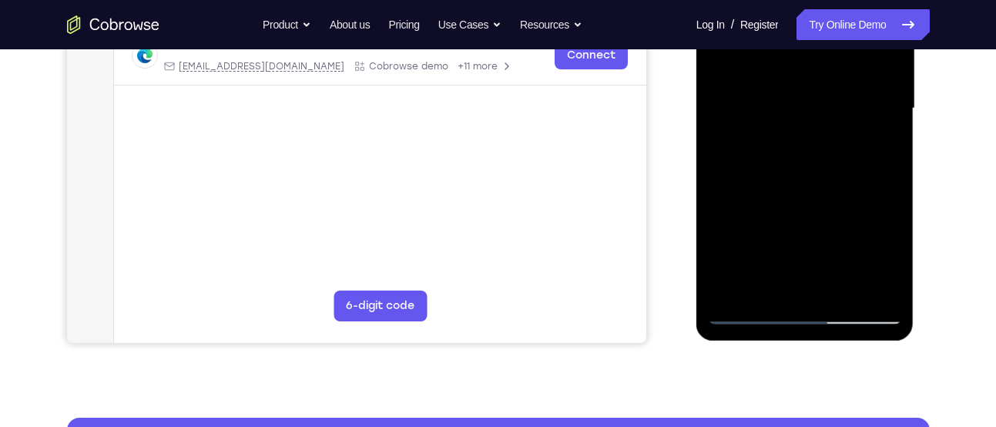
scroll to position [374, 0]
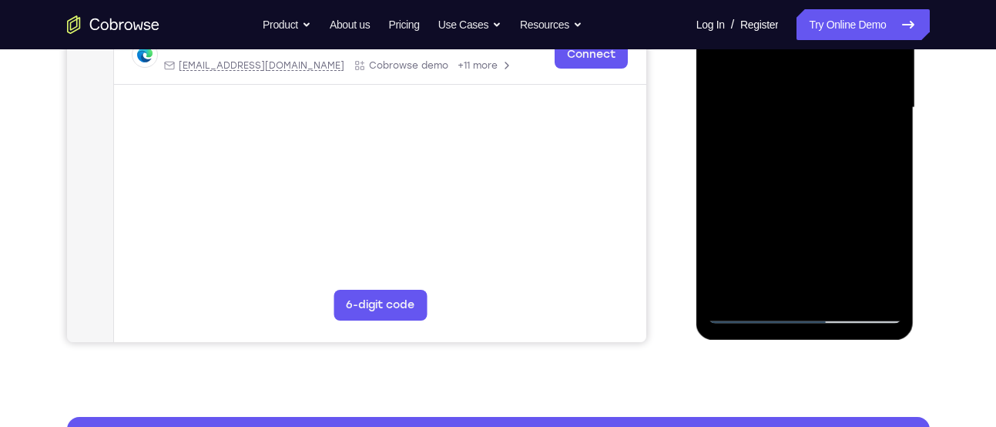
drag, startPoint x: 795, startPoint y: 238, endPoint x: 801, endPoint y: 183, distance: 55.8
click at [801, 183] on div at bounding box center [805, 107] width 194 height 431
click at [750, 309] on div at bounding box center [805, 107] width 194 height 431
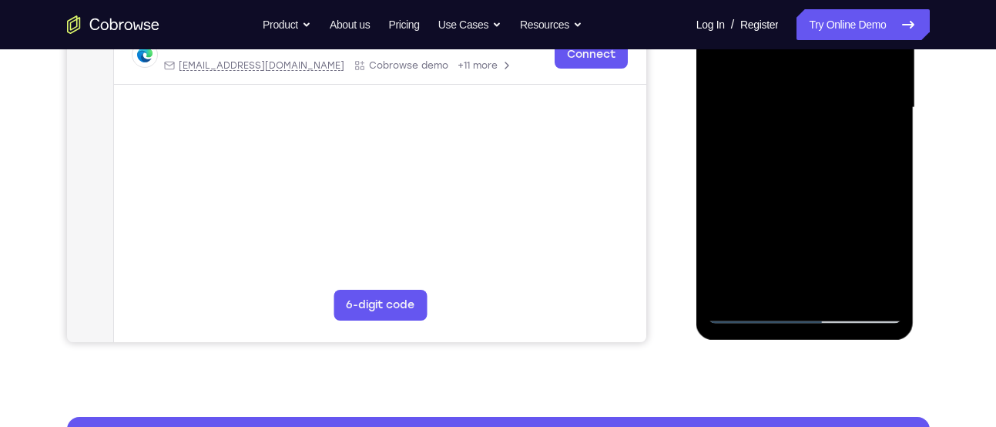
click at [750, 309] on div at bounding box center [805, 107] width 194 height 431
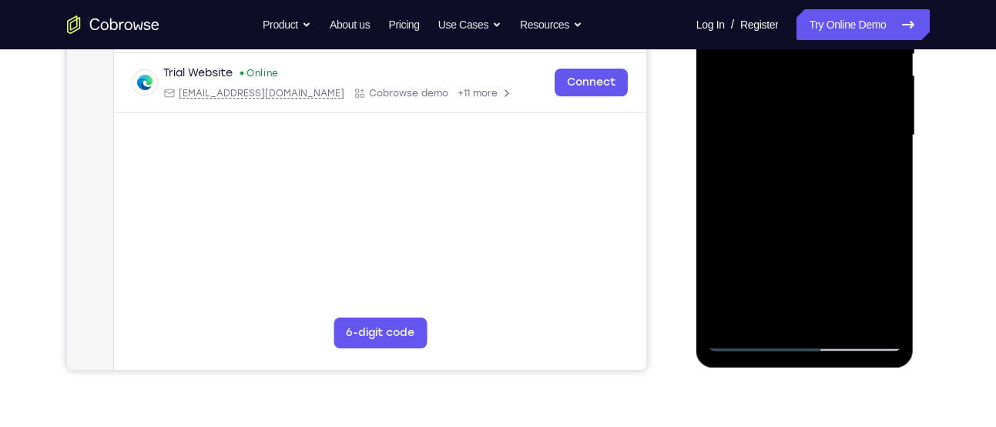
scroll to position [347, 0]
click at [730, 320] on div at bounding box center [805, 134] width 194 height 431
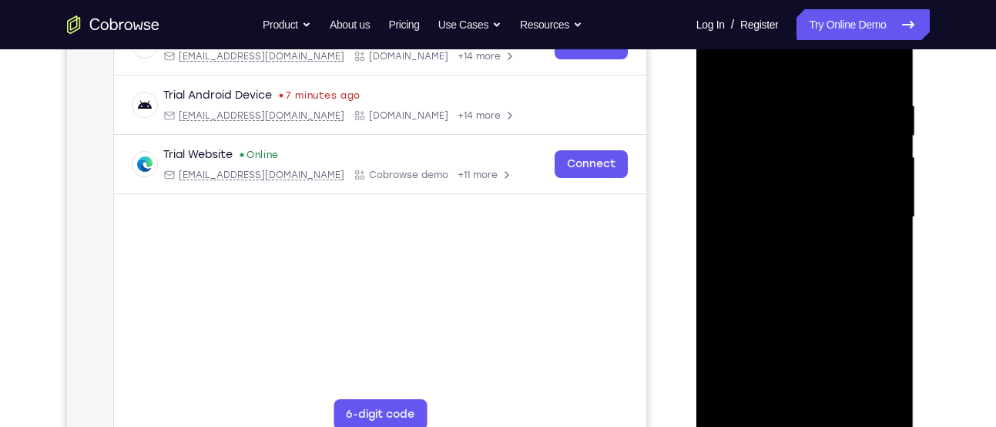
scroll to position [264, 0]
drag, startPoint x: 788, startPoint y: 126, endPoint x: 802, endPoint y: 264, distance: 139.4
click at [802, 264] on div at bounding box center [805, 217] width 194 height 431
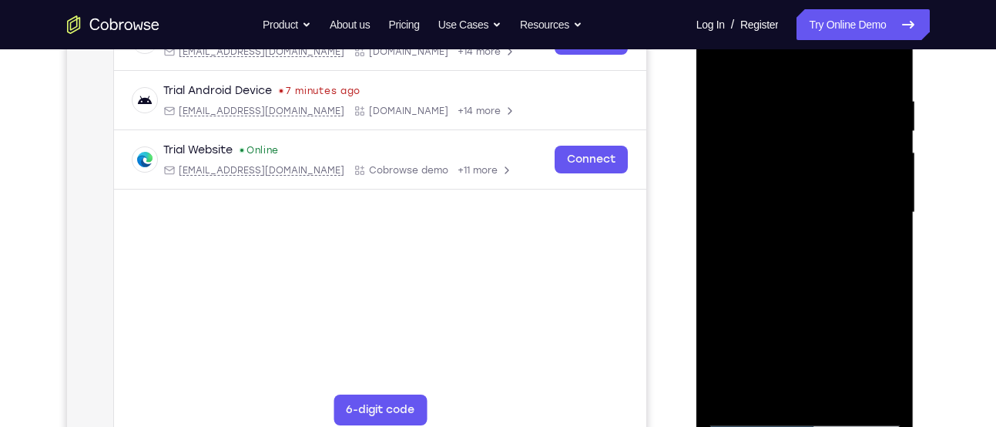
scroll to position [274, 0]
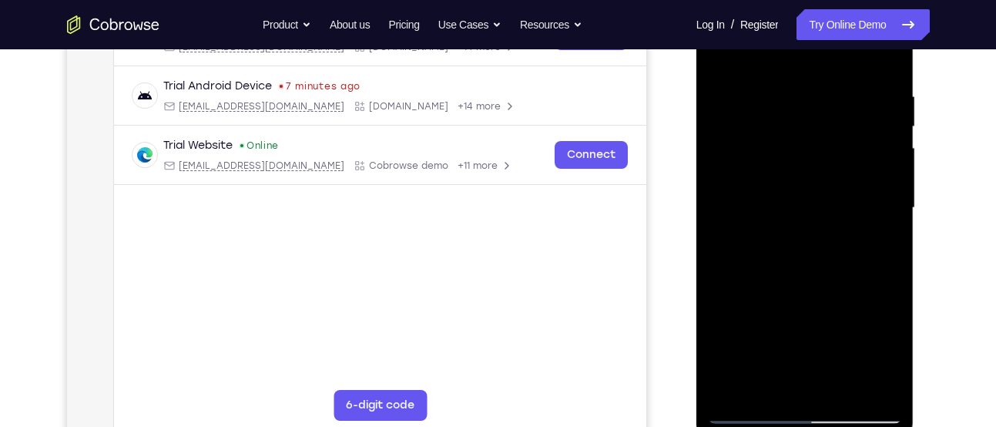
drag, startPoint x: 830, startPoint y: 203, endPoint x: 827, endPoint y: 167, distance: 36.4
click at [827, 167] on div at bounding box center [805, 207] width 194 height 431
drag, startPoint x: 808, startPoint y: 240, endPoint x: 810, endPoint y: 159, distance: 81.7
click at [810, 159] on div at bounding box center [805, 207] width 194 height 431
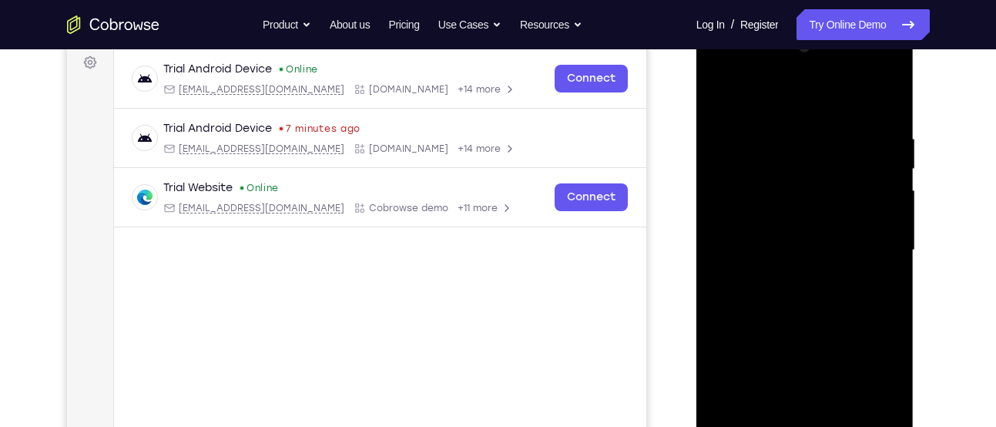
scroll to position [229, 0]
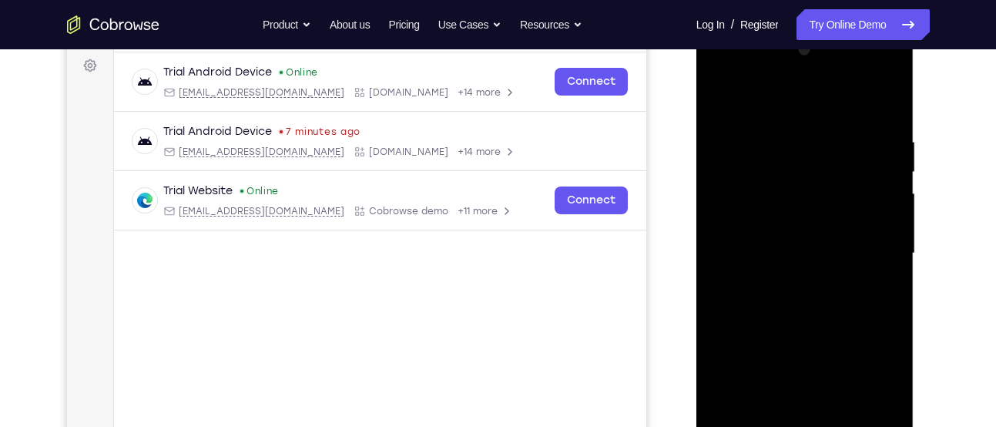
drag, startPoint x: 810, startPoint y: 206, endPoint x: 807, endPoint y: 287, distance: 81.7
click at [807, 287] on div at bounding box center [805, 253] width 194 height 431
click at [762, 173] on div at bounding box center [805, 253] width 194 height 431
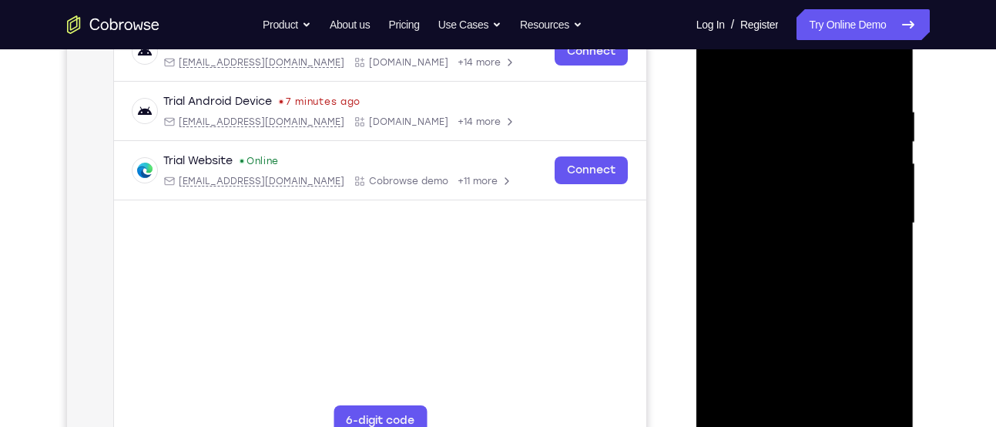
scroll to position [260, 0]
drag, startPoint x: 762, startPoint y: 142, endPoint x: 758, endPoint y: 95, distance: 47.1
click at [758, 95] on div at bounding box center [805, 222] width 194 height 431
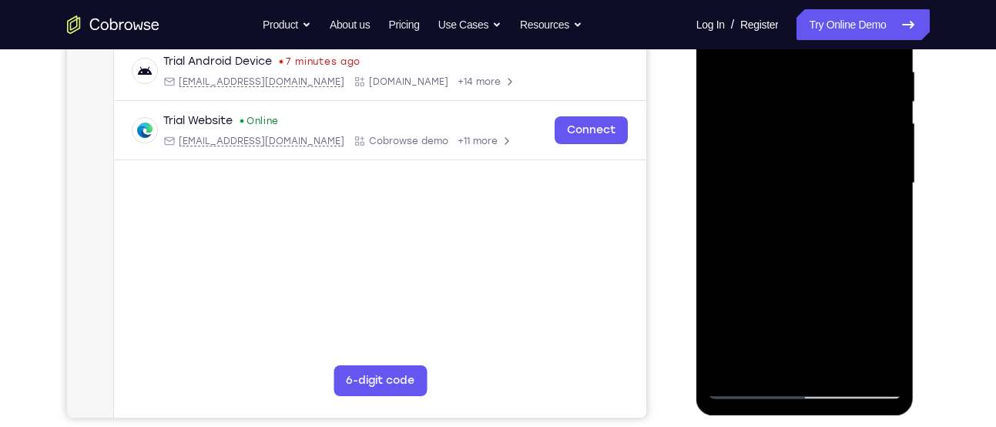
scroll to position [300, 0]
click at [731, 361] on div at bounding box center [805, 182] width 194 height 431
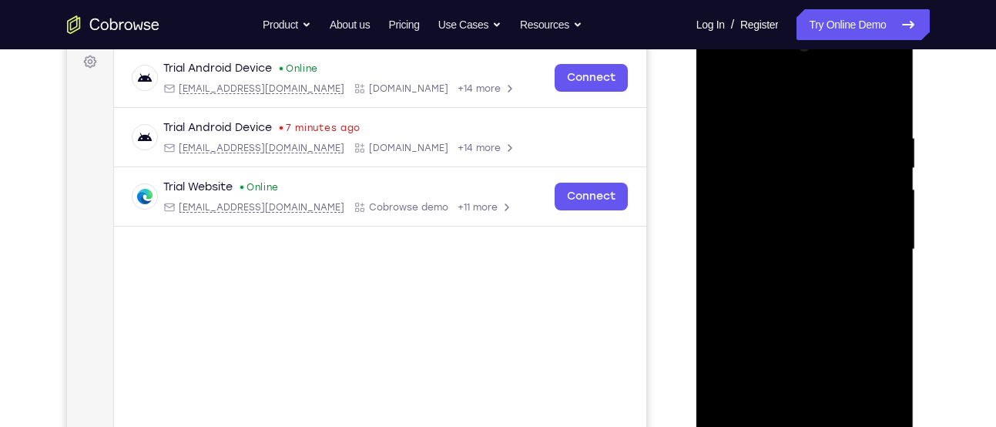
scroll to position [232, 0]
click at [783, 138] on div at bounding box center [805, 250] width 194 height 431
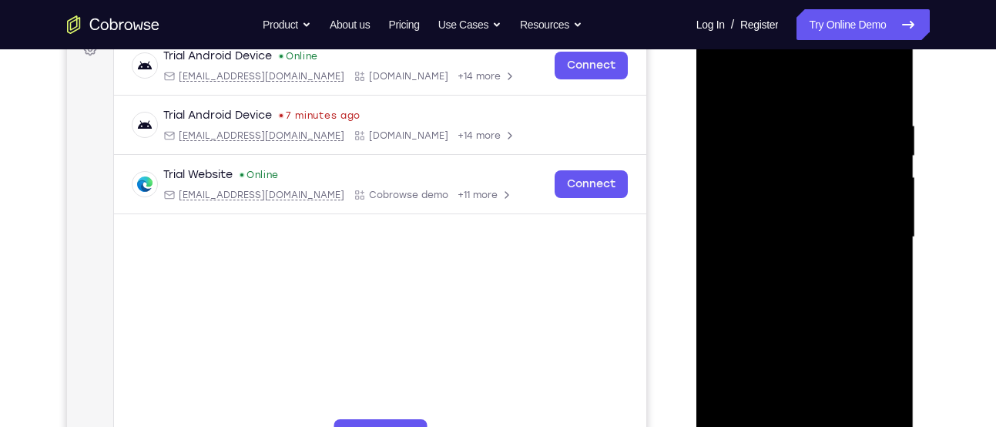
scroll to position [249, 0]
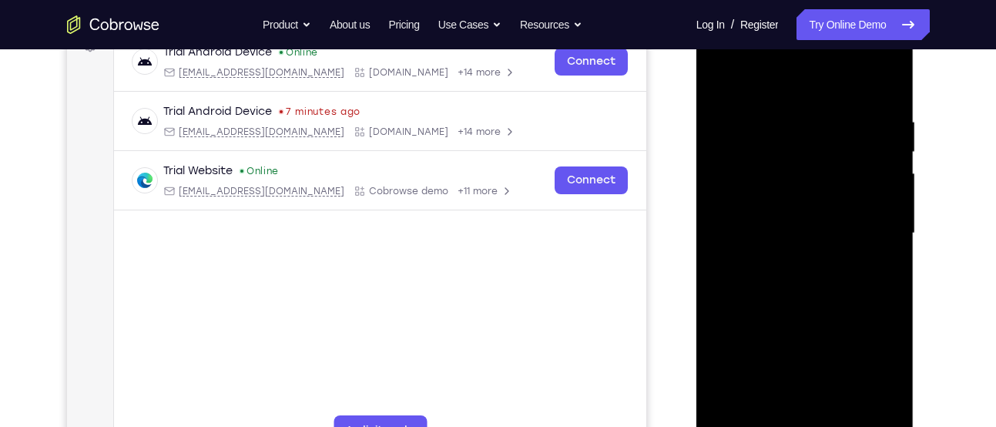
drag, startPoint x: 779, startPoint y: 216, endPoint x: 710, endPoint y: 223, distance: 69.7
click at [710, 223] on div at bounding box center [805, 233] width 194 height 431
click at [881, 209] on div at bounding box center [805, 233] width 194 height 431
click at [886, 87] on div at bounding box center [805, 233] width 194 height 431
drag, startPoint x: 835, startPoint y: 287, endPoint x: 836, endPoint y: 367, distance: 80.1
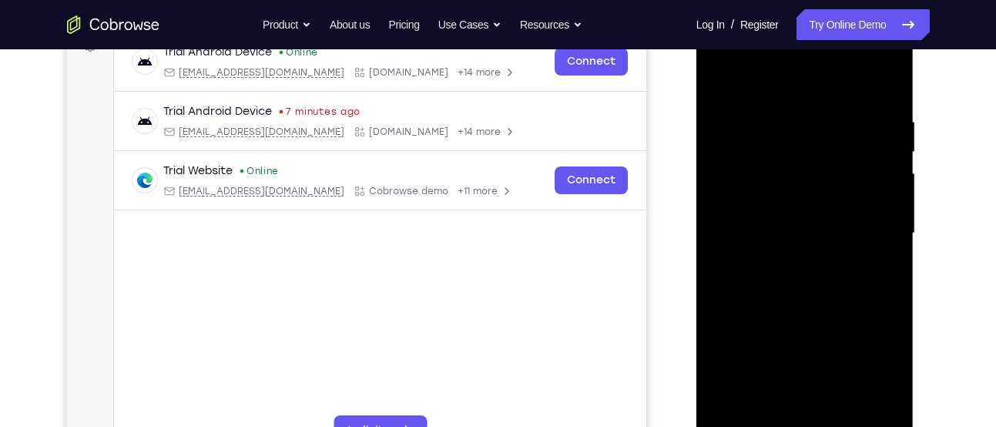
click at [836, 367] on div at bounding box center [805, 233] width 194 height 431
drag, startPoint x: 790, startPoint y: 113, endPoint x: 792, endPoint y: 309, distance: 195.7
click at [792, 309] on div at bounding box center [805, 233] width 194 height 431
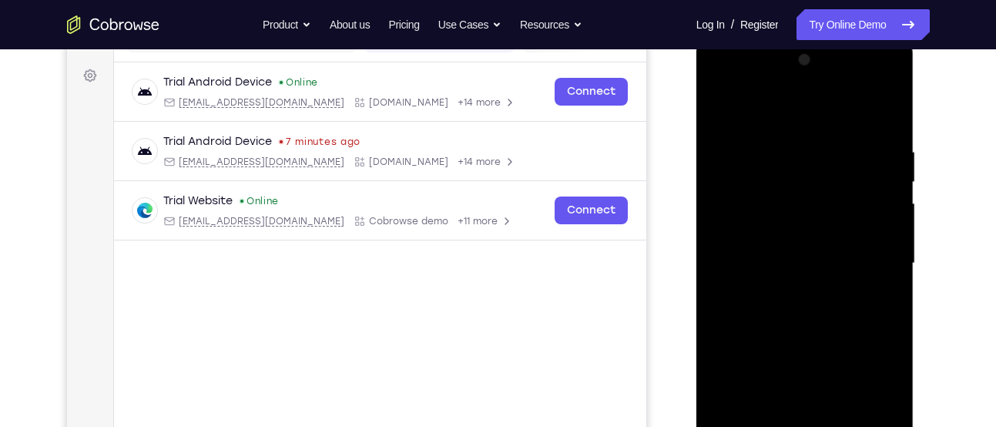
scroll to position [218, 0]
drag, startPoint x: 834, startPoint y: 154, endPoint x: 758, endPoint y: 163, distance: 76.0
click at [758, 163] on div at bounding box center [805, 264] width 194 height 431
drag, startPoint x: 806, startPoint y: 169, endPoint x: 745, endPoint y: 176, distance: 61.3
click at [745, 176] on div at bounding box center [805, 264] width 194 height 431
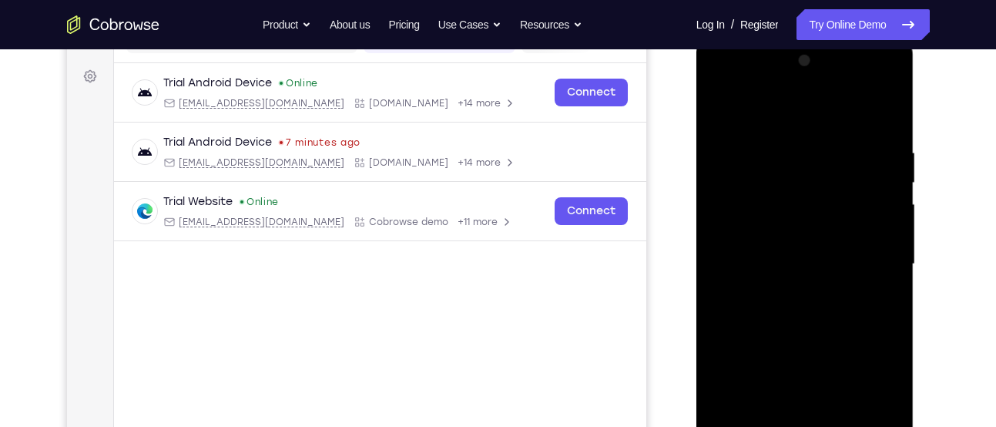
drag, startPoint x: 812, startPoint y: 162, endPoint x: 719, endPoint y: 159, distance: 93.2
click at [719, 159] on div at bounding box center [805, 264] width 194 height 431
drag, startPoint x: 853, startPoint y: 153, endPoint x: 747, endPoint y: 159, distance: 105.8
click at [747, 159] on div at bounding box center [805, 264] width 194 height 431
drag, startPoint x: 860, startPoint y: 156, endPoint x: 716, endPoint y: 176, distance: 145.3
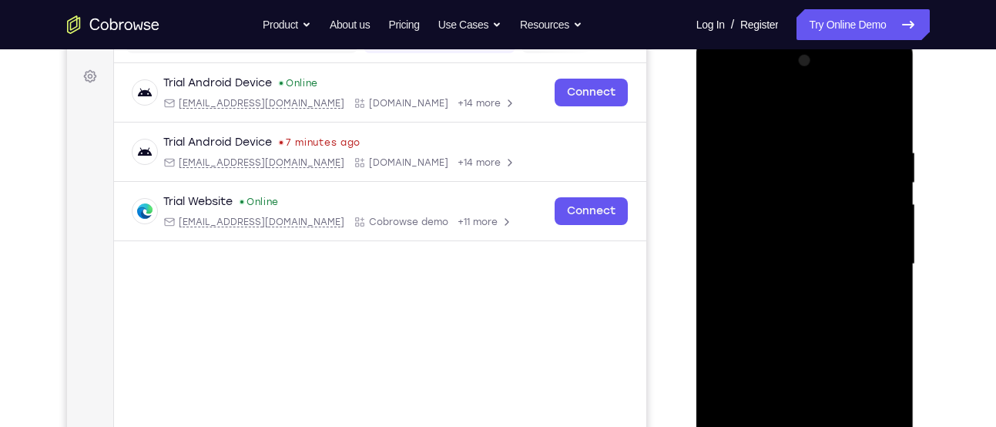
click at [716, 176] on div at bounding box center [805, 264] width 194 height 431
drag, startPoint x: 825, startPoint y: 157, endPoint x: 661, endPoint y: 173, distance: 164.8
click at [696, 173] on html "Online web based iOS Simulators and Android Emulators. Run iPhone, iPad, Mobile…" at bounding box center [806, 268] width 220 height 462
drag, startPoint x: 857, startPoint y: 159, endPoint x: 696, endPoint y: 177, distance: 162.0
click at [696, 177] on div at bounding box center [805, 266] width 218 height 459
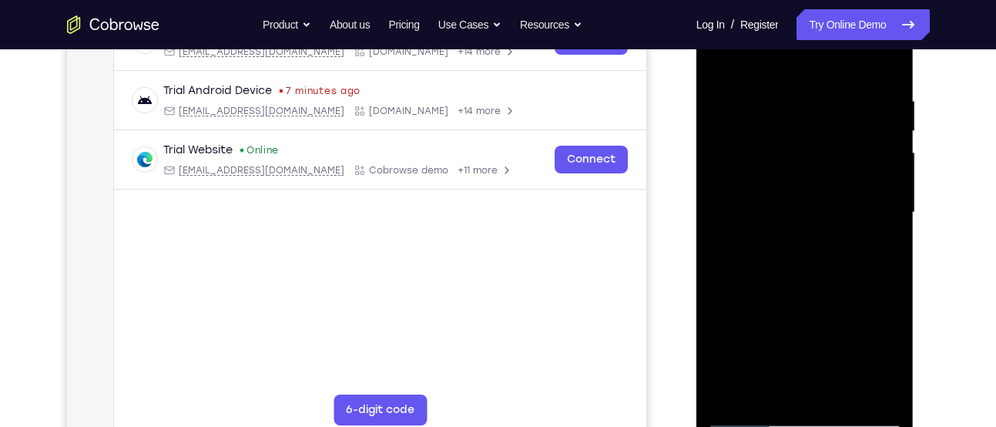
scroll to position [274, 0]
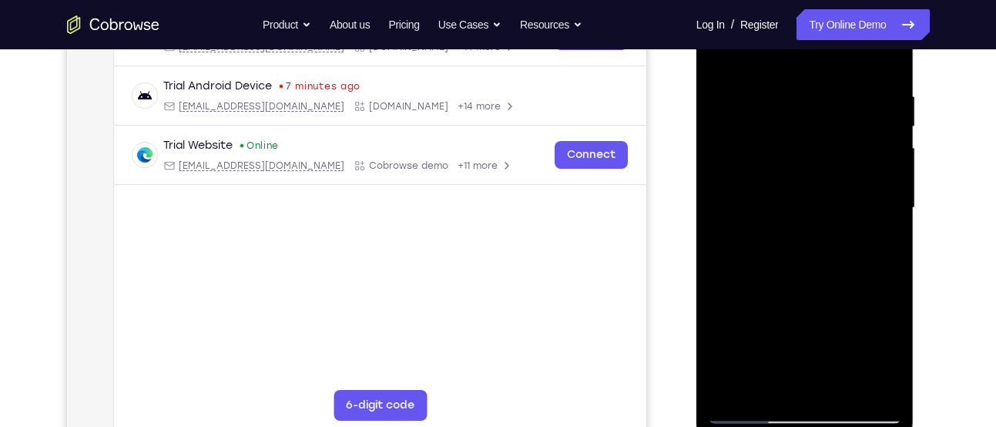
drag, startPoint x: 818, startPoint y: 240, endPoint x: 825, endPoint y: 165, distance: 75.0
click at [825, 165] on div at bounding box center [805, 207] width 194 height 431
click at [890, 203] on div at bounding box center [805, 207] width 194 height 431
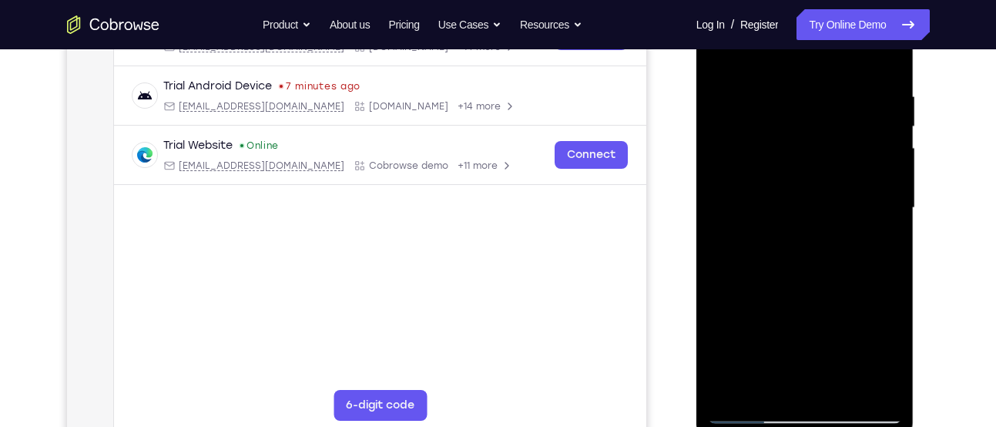
click at [890, 203] on div at bounding box center [805, 207] width 194 height 431
drag, startPoint x: 867, startPoint y: 250, endPoint x: 842, endPoint y: 87, distance: 164.4
click at [842, 87] on div at bounding box center [805, 207] width 194 height 431
drag, startPoint x: 854, startPoint y: 229, endPoint x: 836, endPoint y: 100, distance: 129.9
click at [836, 100] on div at bounding box center [805, 207] width 194 height 431
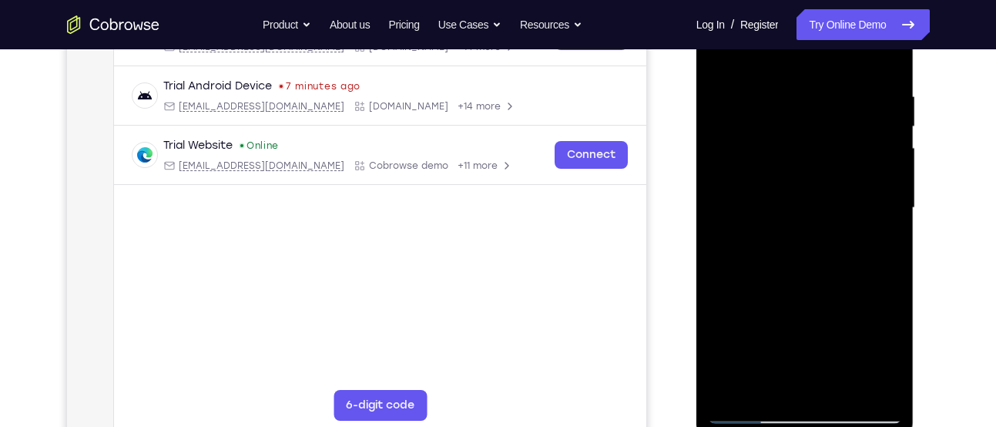
drag, startPoint x: 835, startPoint y: 210, endPoint x: 827, endPoint y: 109, distance: 100.4
click at [827, 109] on div at bounding box center [805, 207] width 194 height 431
drag, startPoint x: 846, startPoint y: 225, endPoint x: 835, endPoint y: 133, distance: 93.1
click at [835, 133] on div at bounding box center [805, 207] width 194 height 431
drag, startPoint x: 842, startPoint y: 234, endPoint x: 825, endPoint y: 119, distance: 116.0
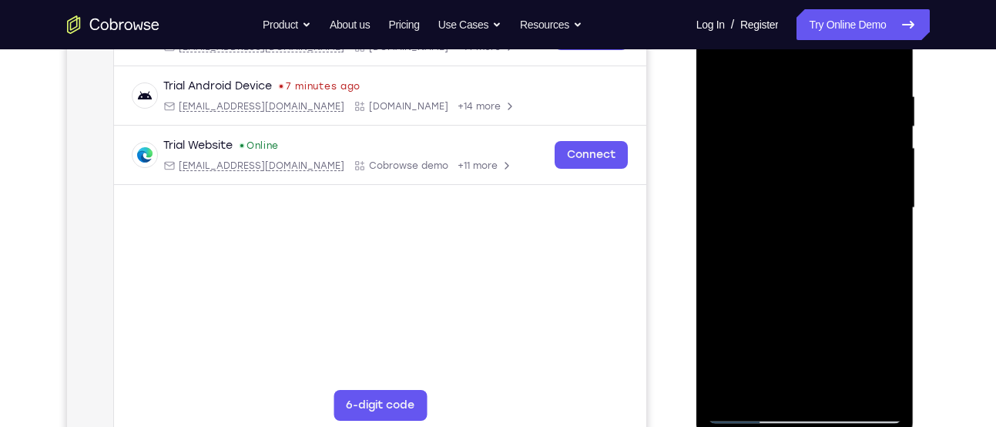
click at [825, 119] on div at bounding box center [805, 207] width 194 height 431
drag, startPoint x: 831, startPoint y: 234, endPoint x: 824, endPoint y: 182, distance: 52.9
click at [824, 182] on div at bounding box center [805, 207] width 194 height 431
drag, startPoint x: 850, startPoint y: 226, endPoint x: 840, endPoint y: 183, distance: 44.1
click at [840, 183] on div at bounding box center [805, 207] width 194 height 431
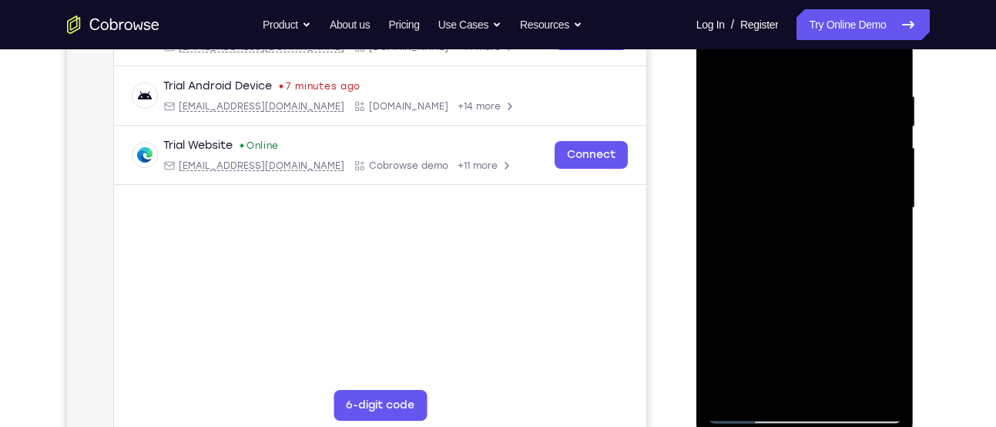
click at [891, 190] on div at bounding box center [805, 207] width 194 height 431
drag, startPoint x: 820, startPoint y: 254, endPoint x: 808, endPoint y: 129, distance: 126.2
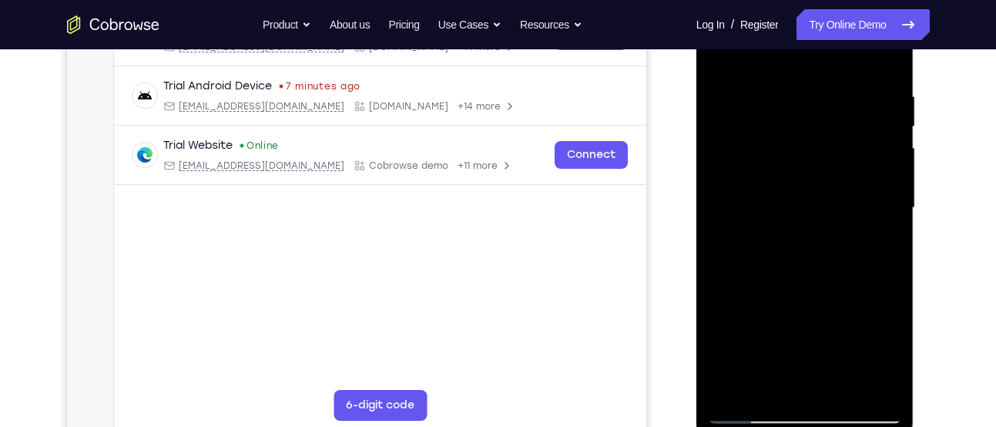
click at [808, 129] on div at bounding box center [805, 207] width 194 height 431
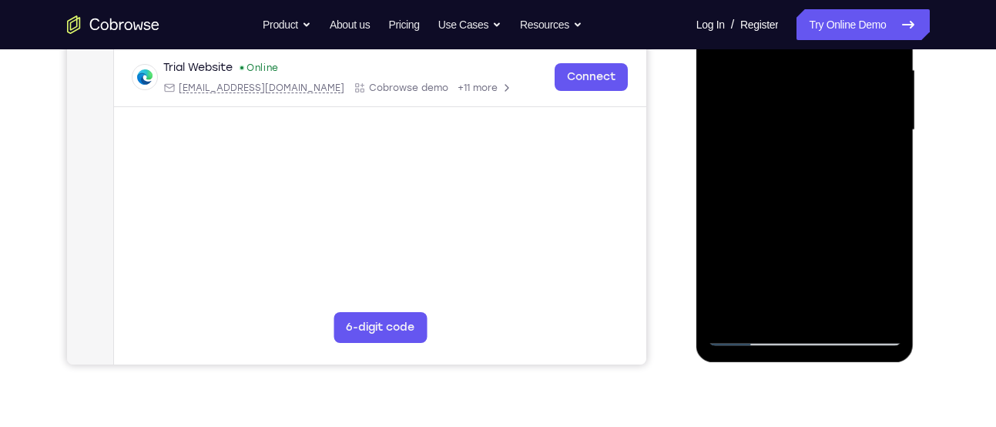
scroll to position [354, 0]
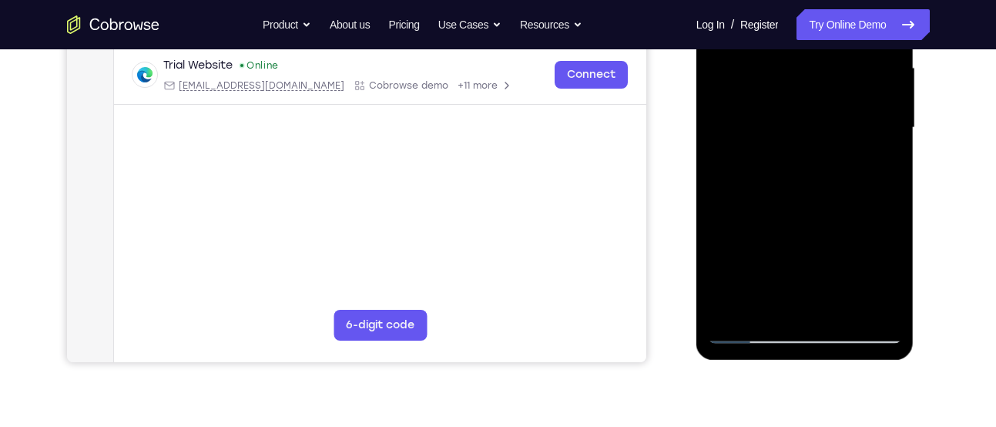
drag, startPoint x: 810, startPoint y: 130, endPoint x: 797, endPoint y: 49, distance: 82.8
click at [797, 49] on div at bounding box center [805, 127] width 194 height 431
drag, startPoint x: 817, startPoint y: 165, endPoint x: 818, endPoint y: 80, distance: 84.8
click at [818, 80] on div at bounding box center [805, 127] width 194 height 431
drag, startPoint x: 865, startPoint y: 144, endPoint x: 861, endPoint y: 102, distance: 42.5
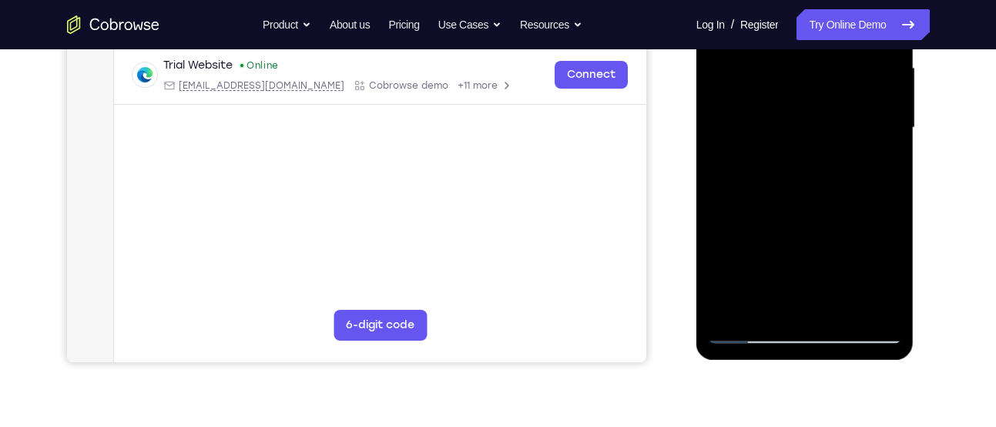
click at [861, 102] on div at bounding box center [805, 127] width 194 height 431
click at [891, 123] on div at bounding box center [805, 127] width 194 height 431
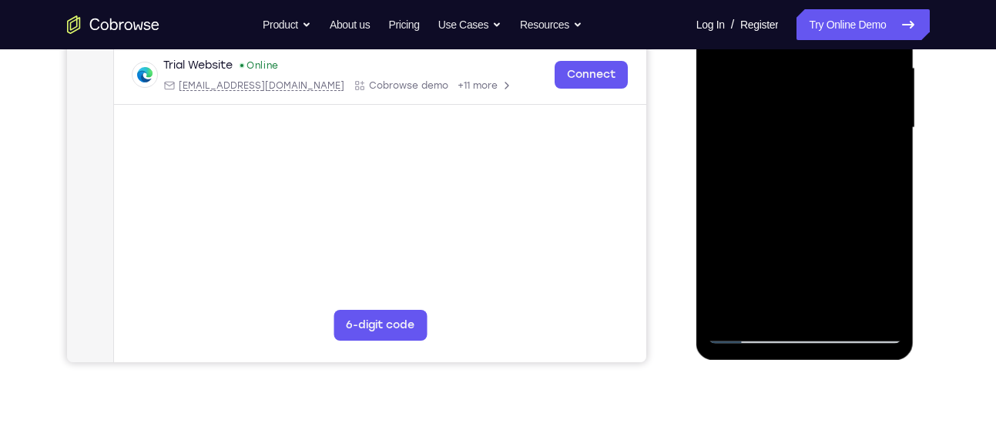
drag, startPoint x: 845, startPoint y: 230, endPoint x: 829, endPoint y: 81, distance: 149.6
click at [829, 81] on div at bounding box center [805, 127] width 194 height 431
drag, startPoint x: 841, startPoint y: 206, endPoint x: 817, endPoint y: 89, distance: 118.8
click at [817, 89] on div at bounding box center [805, 127] width 194 height 431
drag, startPoint x: 838, startPoint y: 183, endPoint x: 825, endPoint y: 59, distance: 124.7
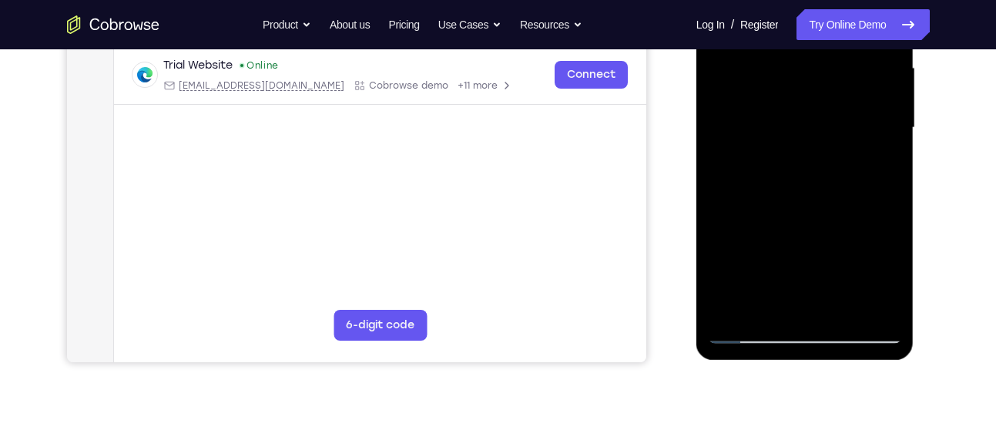
click at [825, 59] on div at bounding box center [805, 127] width 194 height 431
click at [891, 83] on div at bounding box center [805, 127] width 194 height 431
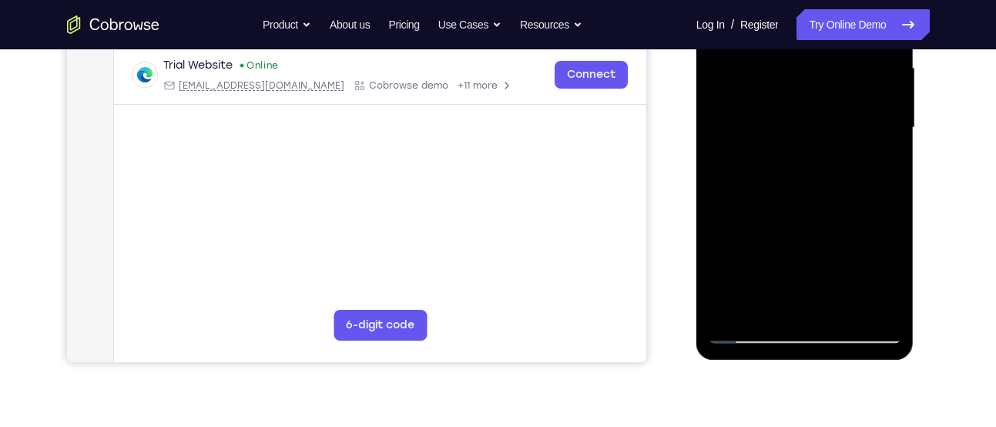
click at [888, 86] on div at bounding box center [805, 127] width 194 height 431
drag, startPoint x: 858, startPoint y: 198, endPoint x: 851, endPoint y: 85, distance: 113.5
click at [851, 85] on div at bounding box center [805, 127] width 194 height 431
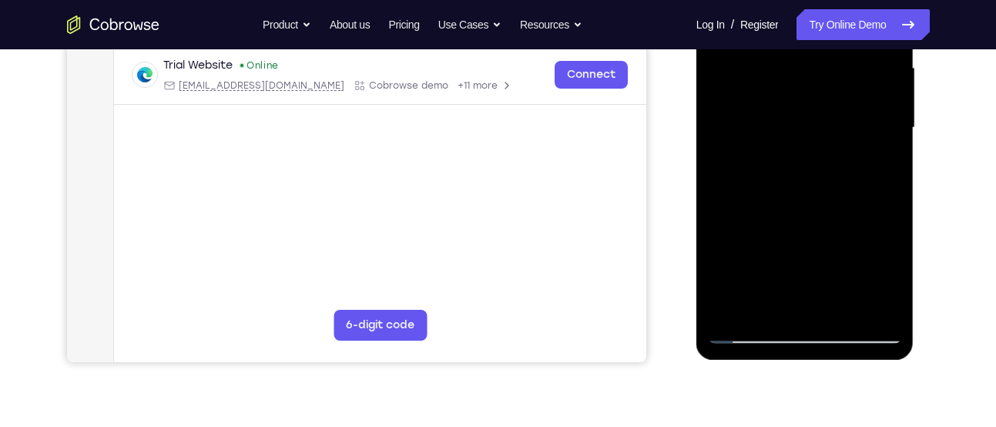
drag, startPoint x: 861, startPoint y: 169, endPoint x: 847, endPoint y: 92, distance: 78.3
click at [847, 92] on div at bounding box center [805, 127] width 194 height 431
drag, startPoint x: 862, startPoint y: 156, endPoint x: 843, endPoint y: 74, distance: 84.6
click at [843, 74] on div at bounding box center [805, 127] width 194 height 431
drag, startPoint x: 864, startPoint y: 172, endPoint x: 827, endPoint y: 79, distance: 99.6
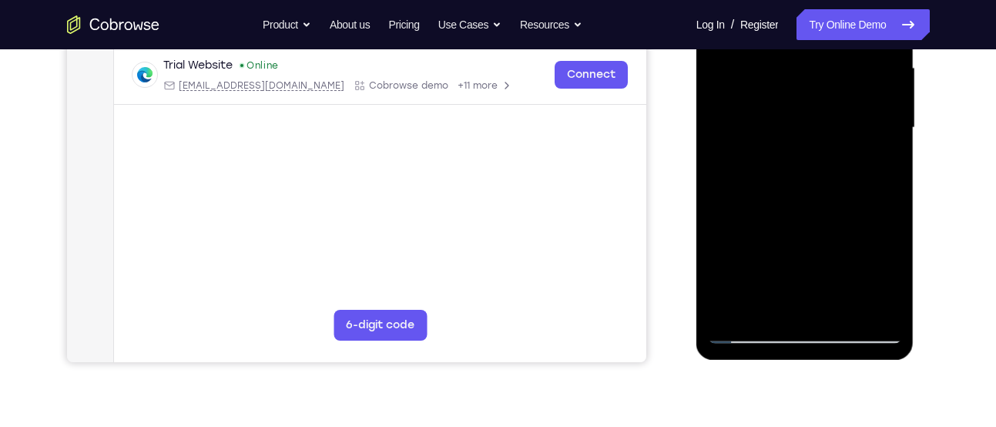
click at [827, 79] on div at bounding box center [805, 127] width 194 height 431
drag, startPoint x: 860, startPoint y: 213, endPoint x: 850, endPoint y: 116, distance: 98.3
click at [850, 116] on div at bounding box center [805, 127] width 194 height 431
click at [846, 313] on div at bounding box center [805, 127] width 194 height 431
